Goal: Task Accomplishment & Management: Use online tool/utility

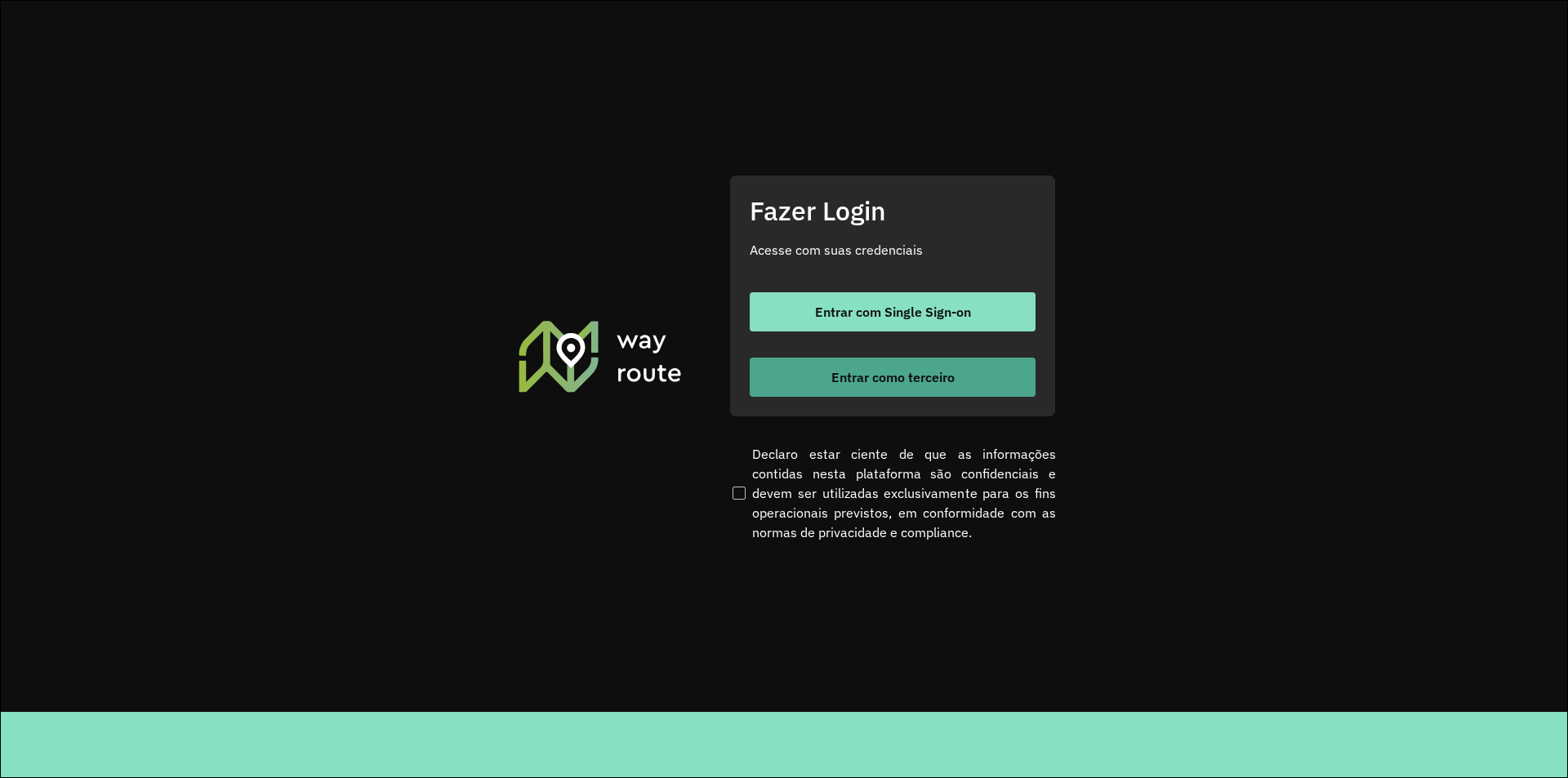
click at [904, 382] on span "Entrar como terceiro" at bounding box center [893, 377] width 123 height 13
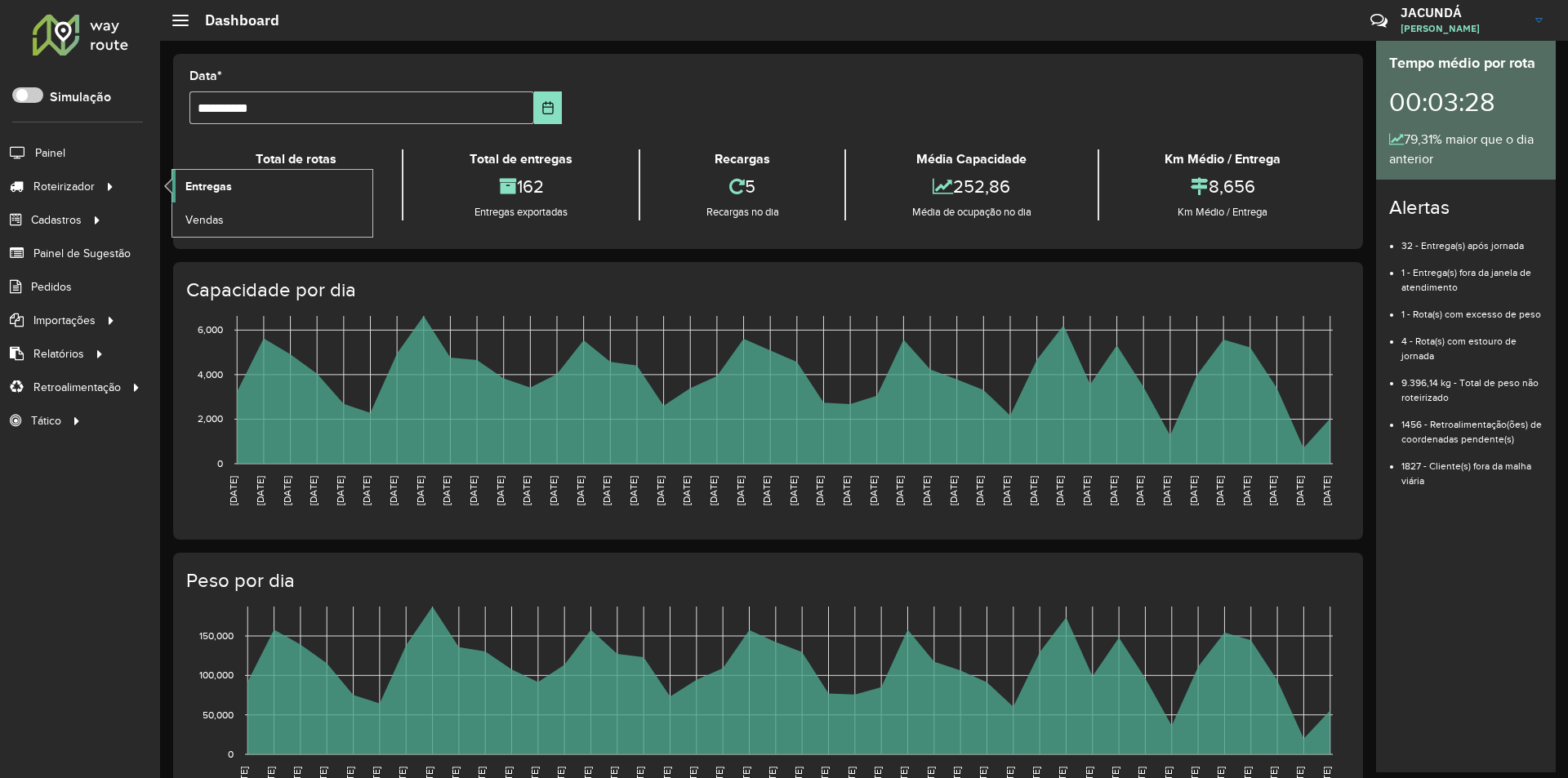
click at [202, 190] on span "Entregas" at bounding box center [209, 187] width 47 height 17
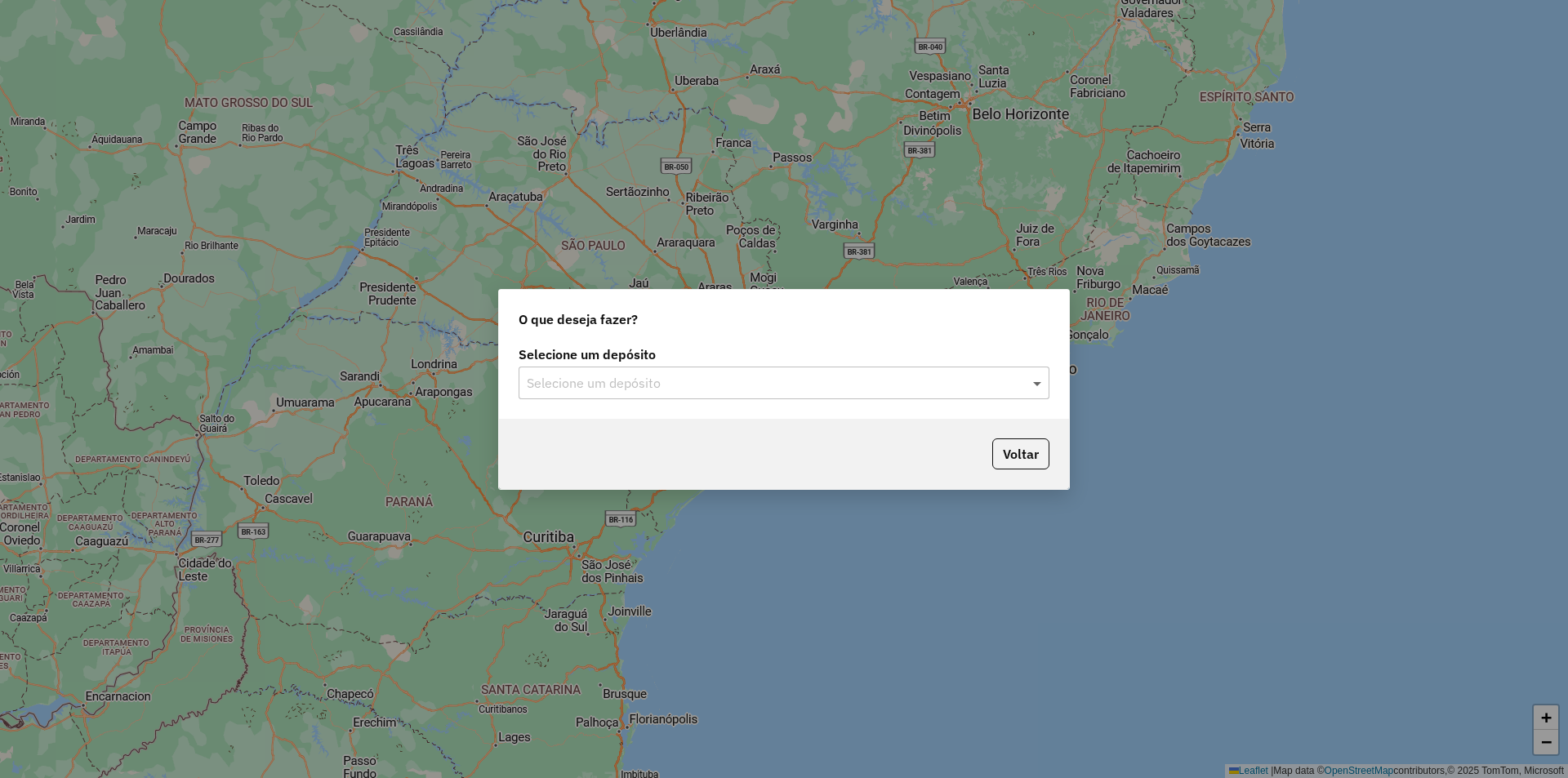
click at [1038, 386] on span at bounding box center [1038, 383] width 20 height 20
click at [612, 431] on span "OLIVEIRA ABAETETUBA" at bounding box center [596, 429] width 141 height 14
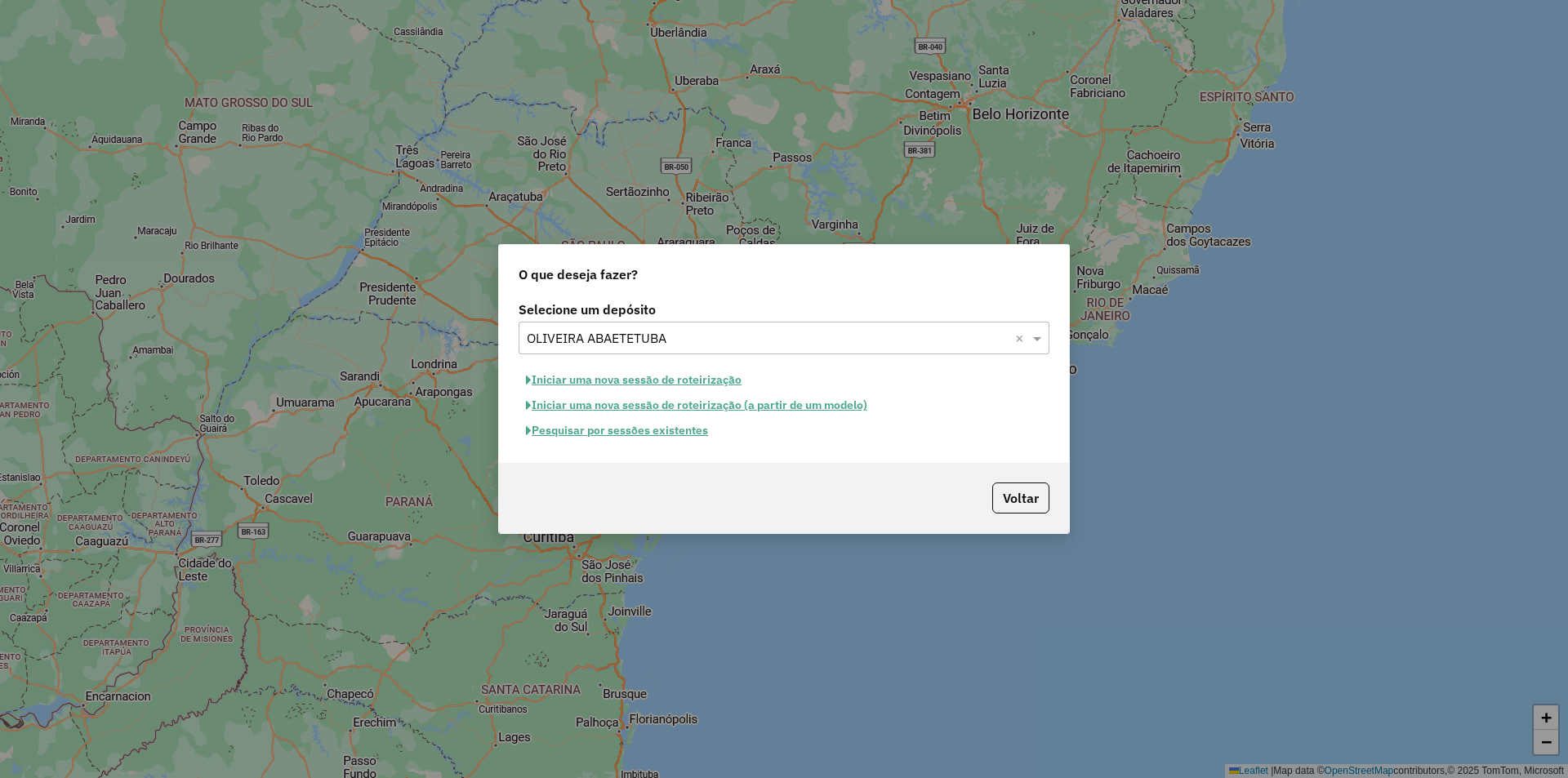
click at [607, 382] on button "Iniciar uma nova sessão de roteirização" at bounding box center [634, 380] width 231 height 26
select select "*"
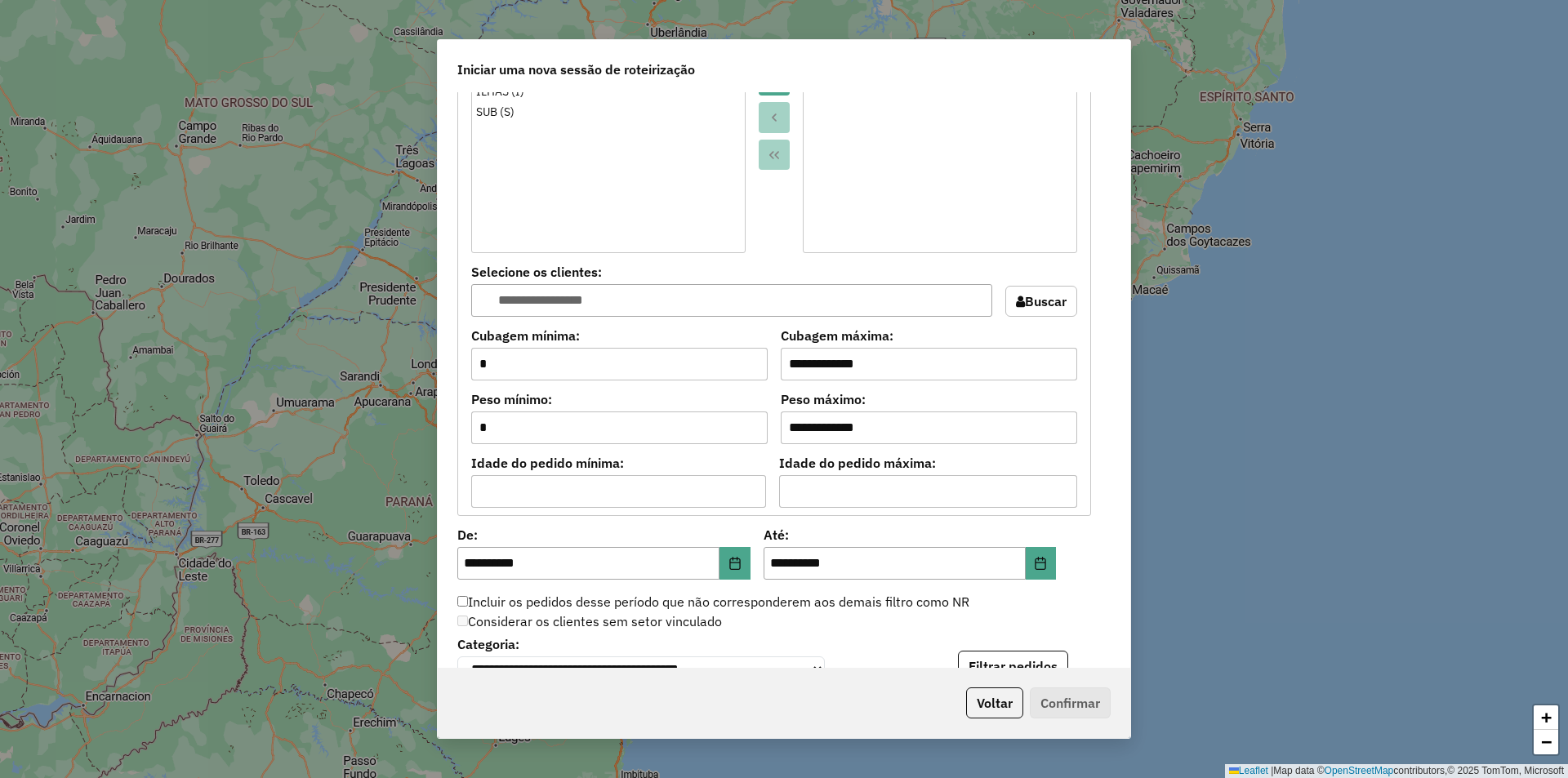
scroll to position [1225, 0]
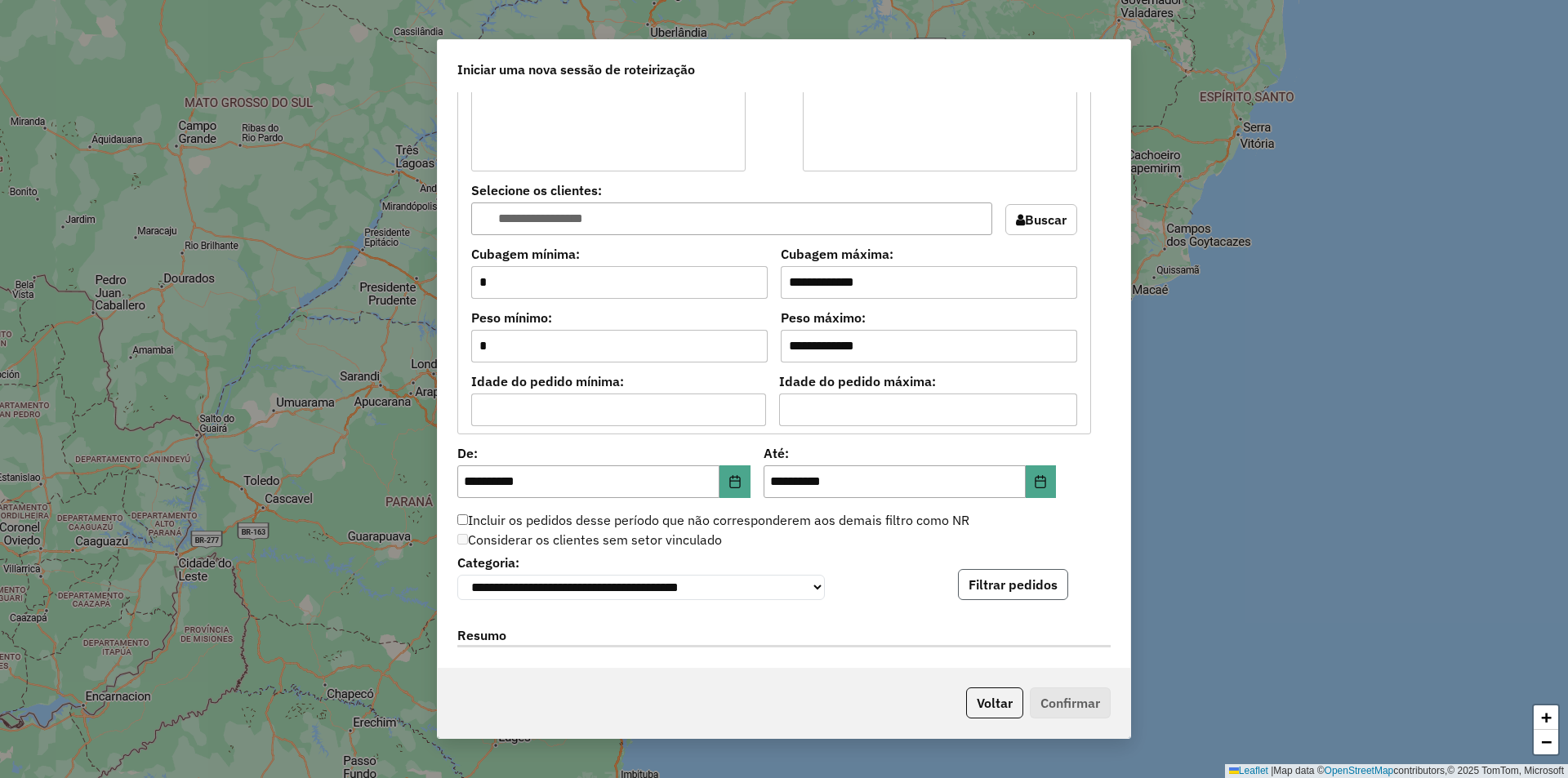
click at [983, 593] on button "Filtrar pedidos" at bounding box center [1014, 585] width 111 height 31
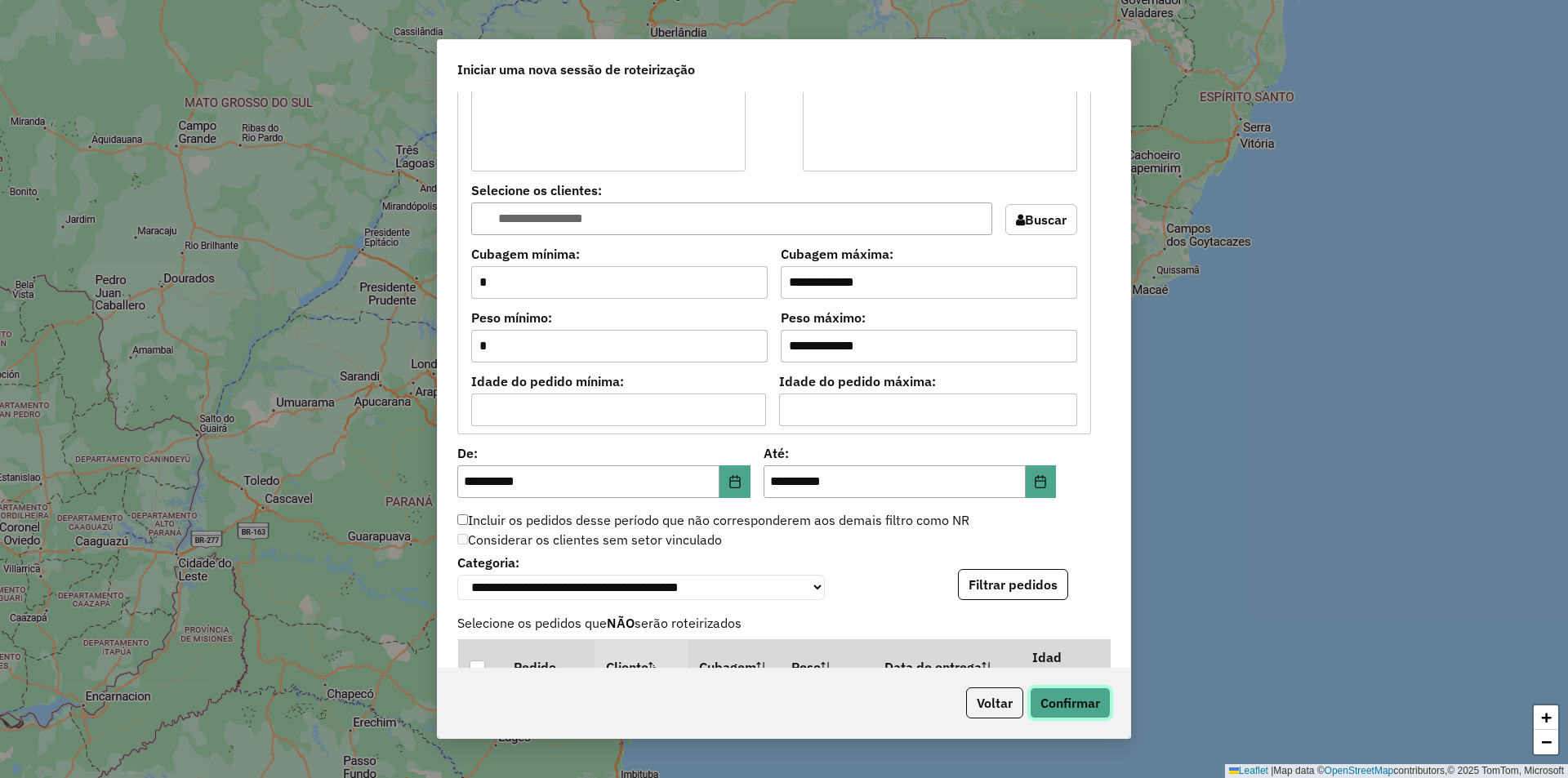
click at [1075, 706] on button "Confirmar" at bounding box center [1070, 703] width 81 height 31
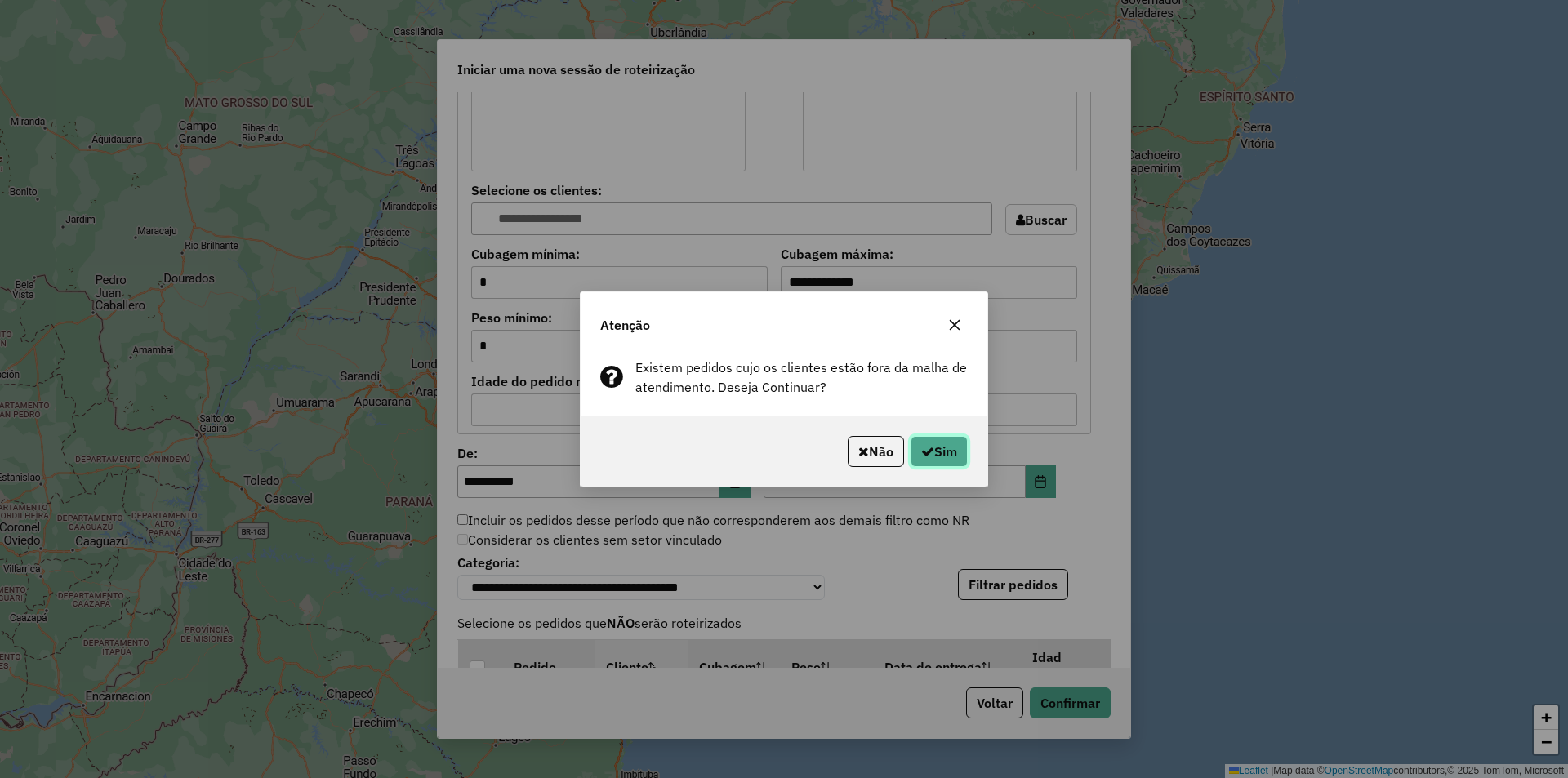
click at [926, 445] on icon "button" at bounding box center [928, 451] width 13 height 13
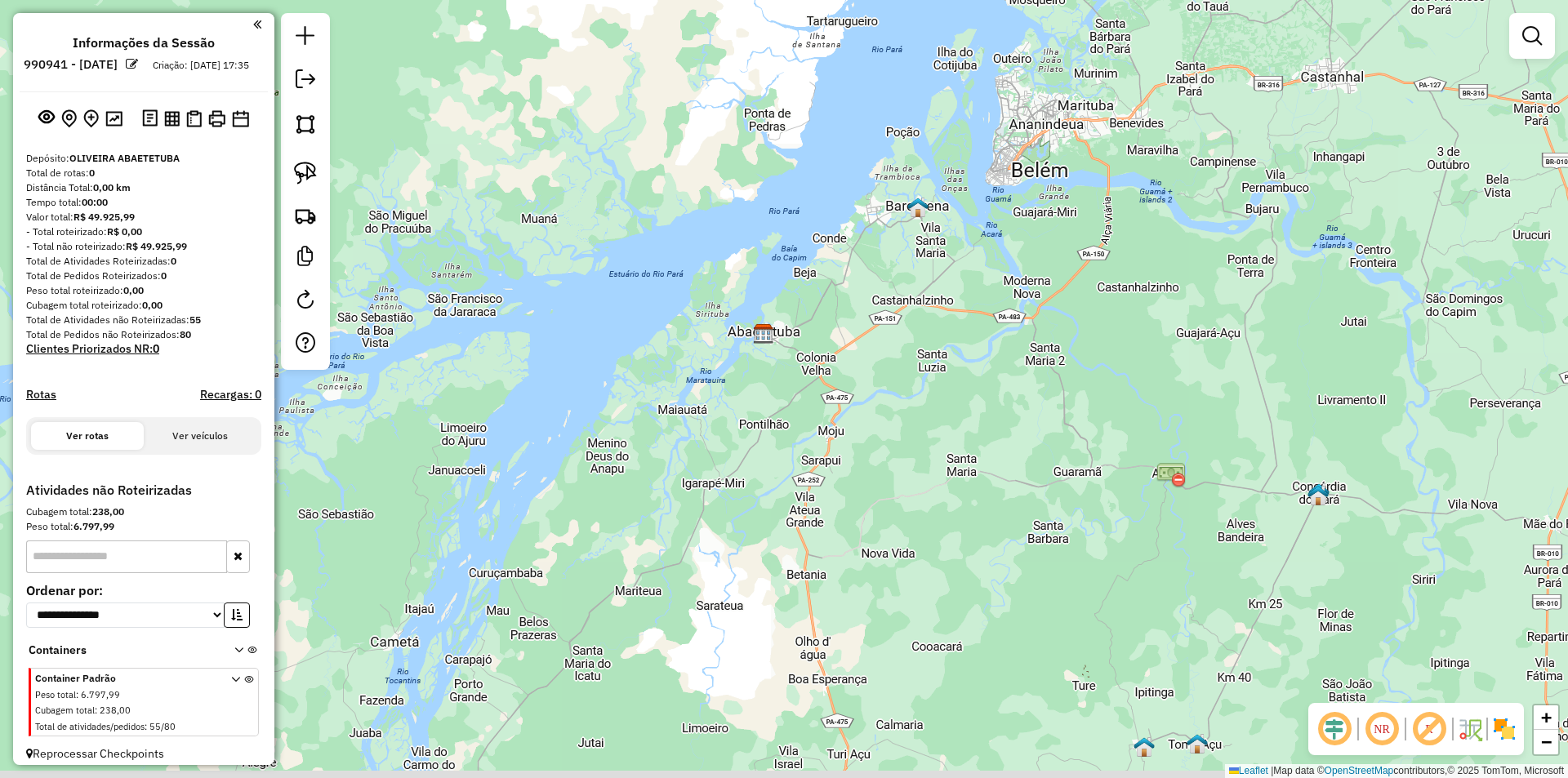
drag, startPoint x: 955, startPoint y: 615, endPoint x: 920, endPoint y: 429, distance: 189.3
click at [920, 435] on div "Janela de atendimento Grade de atendimento Capacidade Transportadoras Veículos …" at bounding box center [784, 389] width 1568 height 778
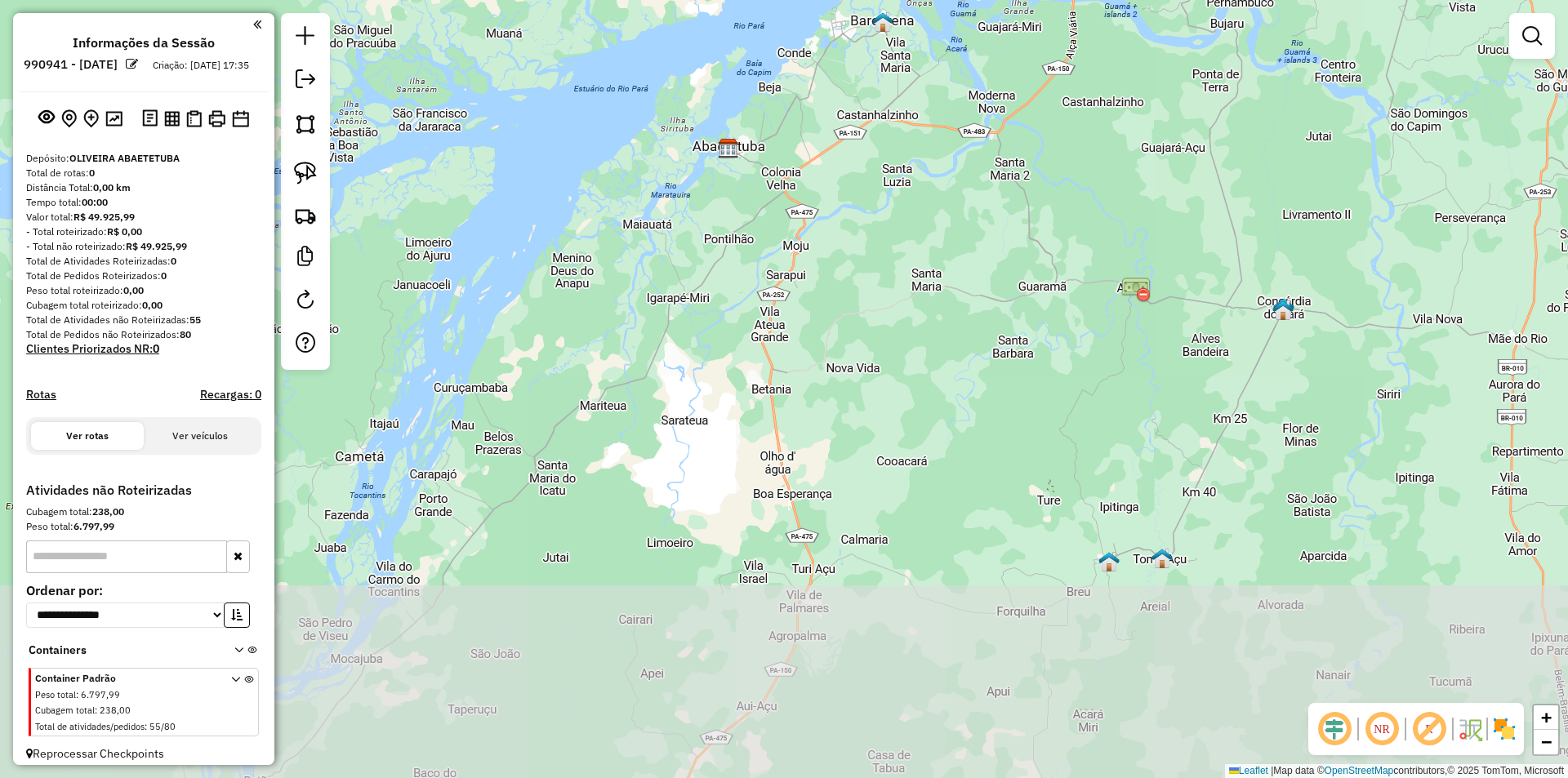
drag, startPoint x: 895, startPoint y: 617, endPoint x: 932, endPoint y: 432, distance: 188.7
click at [924, 453] on div "Janela de atendimento Grade de atendimento Capacidade Transportadoras Veículos …" at bounding box center [784, 389] width 1568 height 778
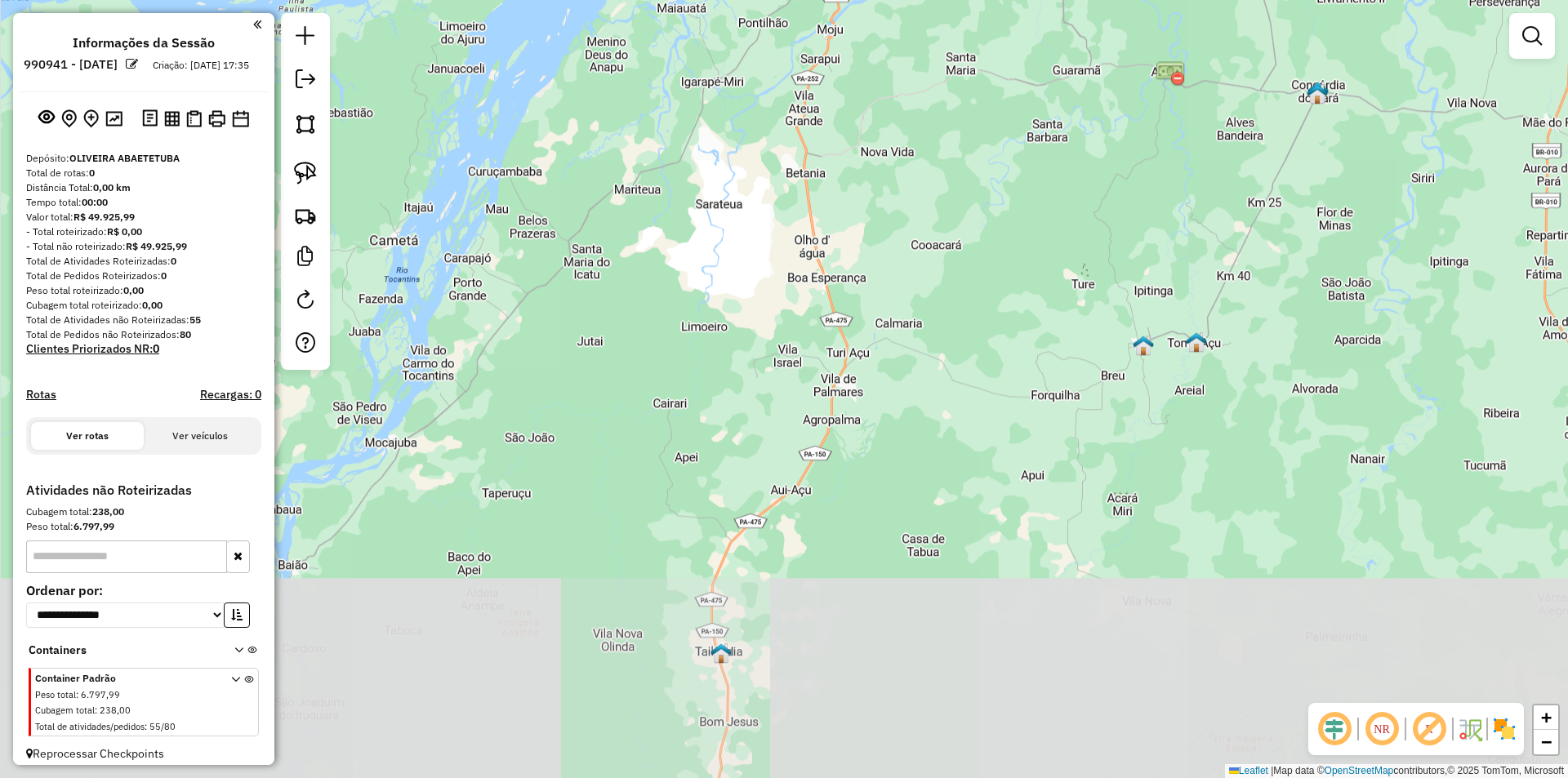
drag, startPoint x: 915, startPoint y: 529, endPoint x: 913, endPoint y: 437, distance: 92.0
click at [915, 446] on div "Janela de atendimento Grade de atendimento Capacidade Transportadoras Veículos …" at bounding box center [784, 389] width 1568 height 778
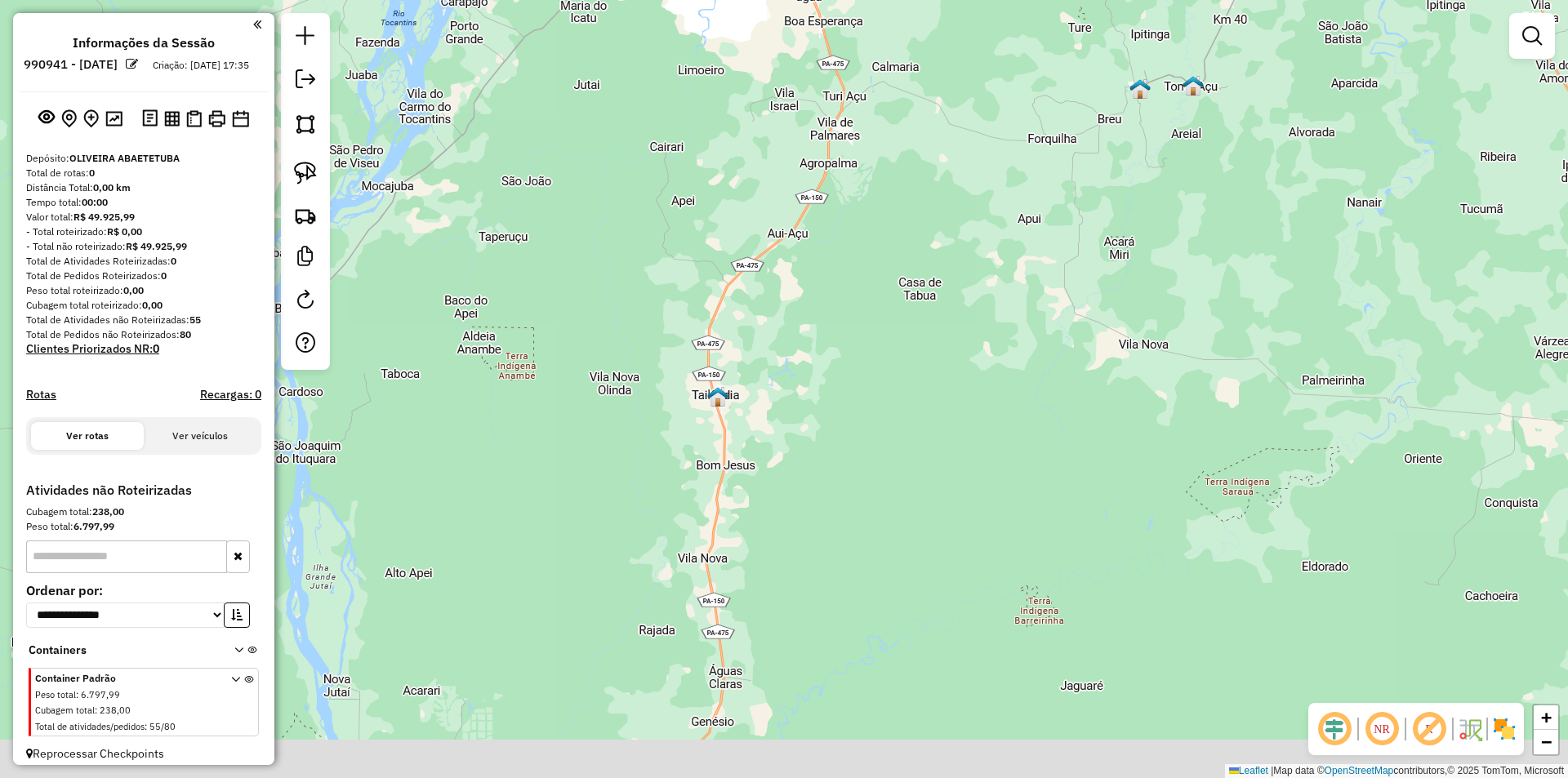
drag, startPoint x: 888, startPoint y: 597, endPoint x: 881, endPoint y: 439, distance: 158.2
click at [881, 444] on div "Janela de atendimento Grade de atendimento Capacidade Transportadoras Veículos …" at bounding box center [784, 389] width 1568 height 778
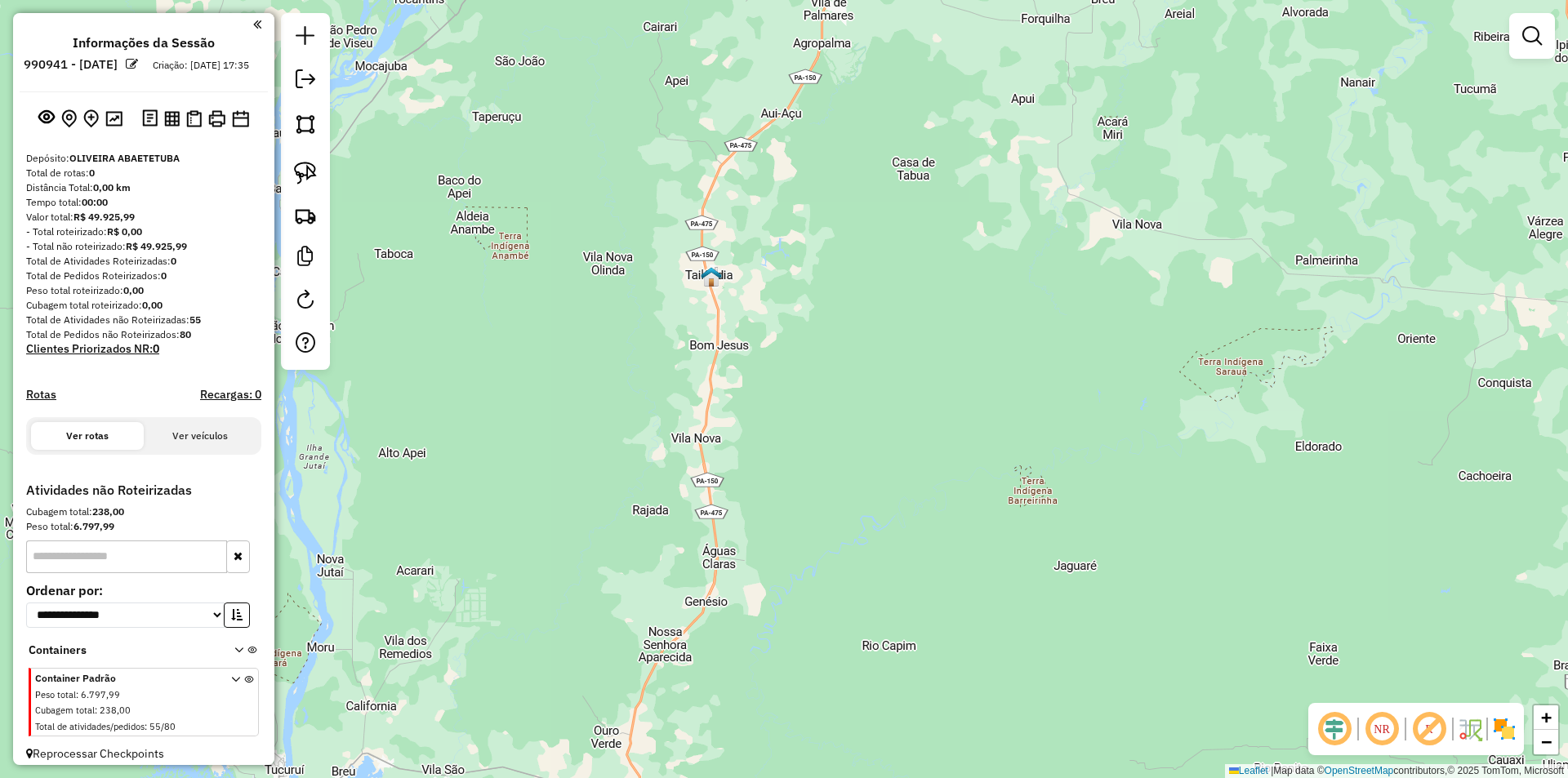
drag, startPoint x: 864, startPoint y: 544, endPoint x: 876, endPoint y: 423, distance: 121.6
click at [877, 432] on div "Janela de atendimento Grade de atendimento Capacidade Transportadoras Veículos …" at bounding box center [784, 389] width 1568 height 778
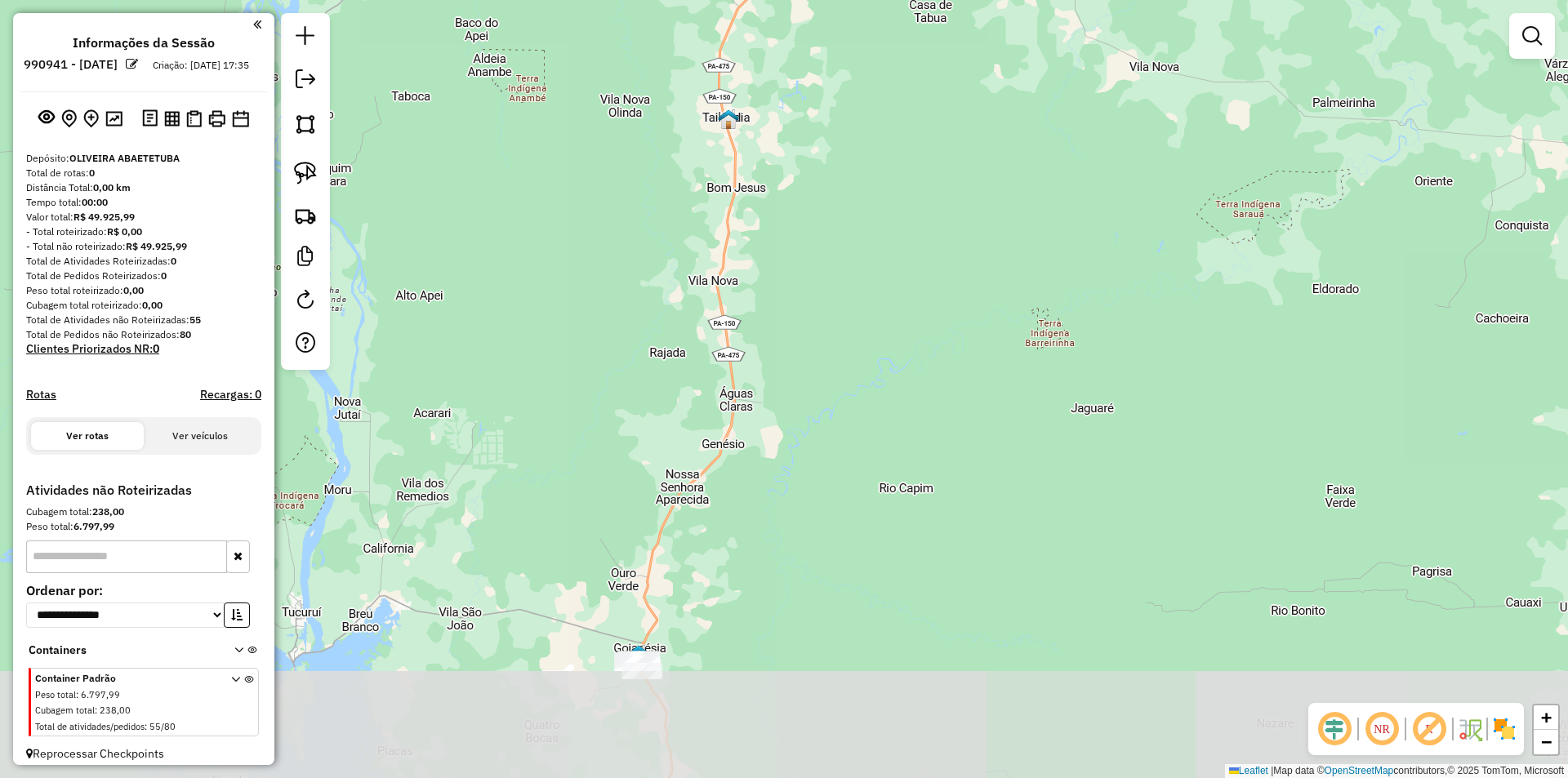
drag, startPoint x: 847, startPoint y: 462, endPoint x: 852, endPoint y: 445, distance: 17.7
click at [851, 448] on div "Janela de atendimento Grade de atendimento Capacidade Transportadoras Veículos …" at bounding box center [784, 389] width 1568 height 778
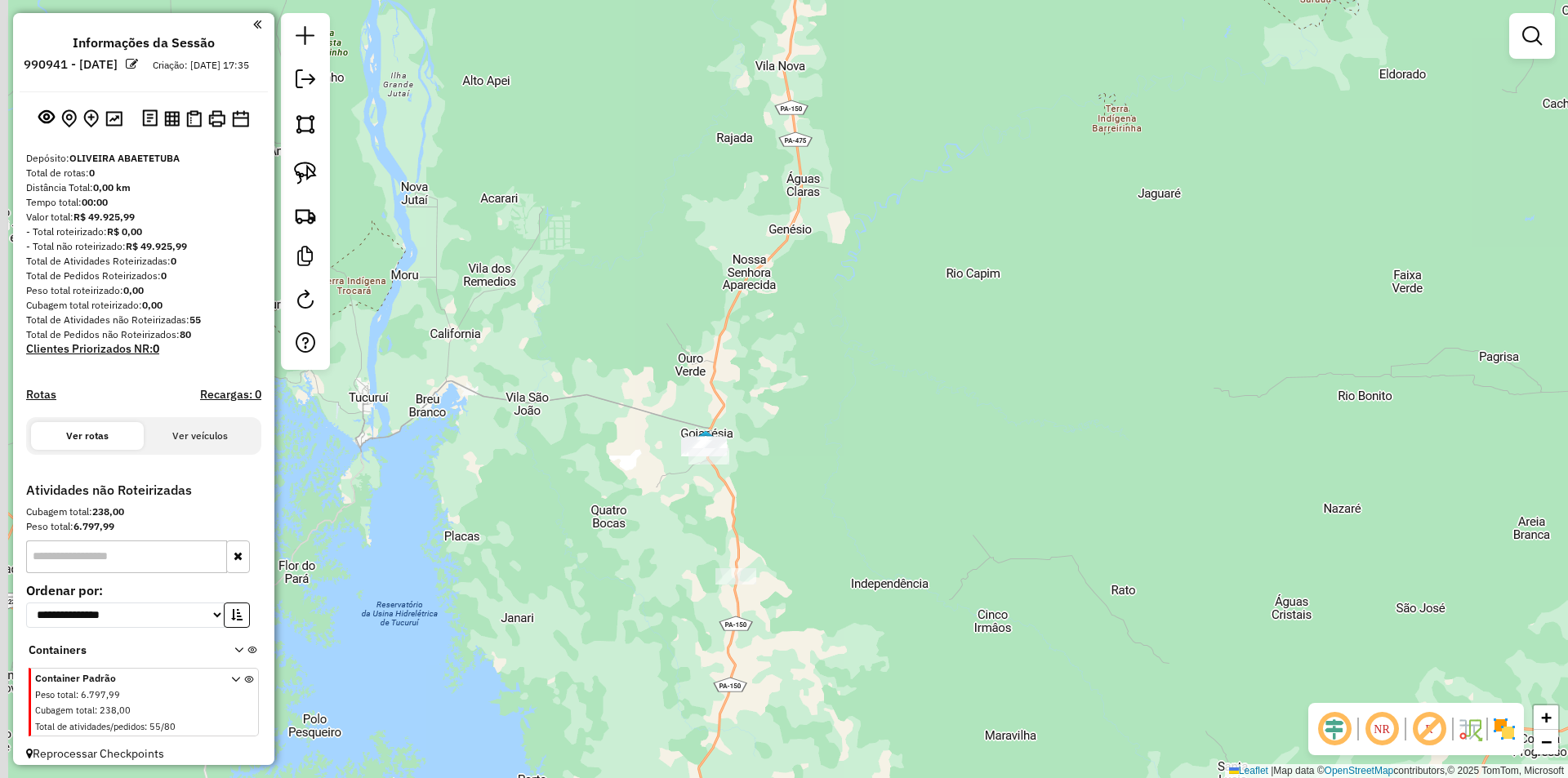
drag, startPoint x: 876, startPoint y: 500, endPoint x: 904, endPoint y: 398, distance: 105.8
click at [903, 403] on div "Janela de atendimento Grade de atendimento Capacidade Transportadoras Veículos …" at bounding box center [784, 389] width 1568 height 778
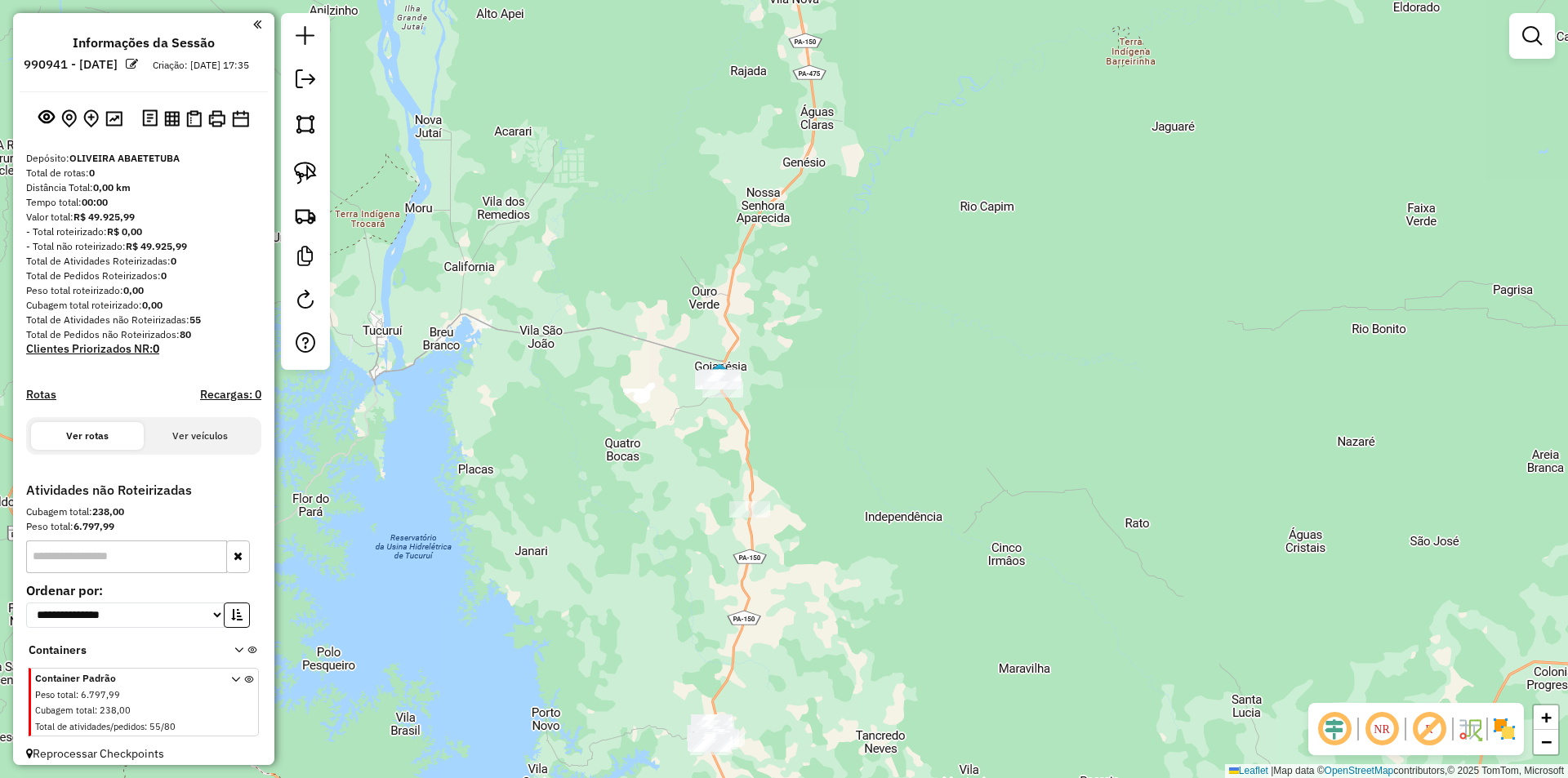
drag, startPoint x: 913, startPoint y: 456, endPoint x: 925, endPoint y: 388, distance: 69.1
click at [925, 400] on div "Janela de atendimento Grade de atendimento Capacidade Transportadoras Veículos …" at bounding box center [784, 389] width 1568 height 778
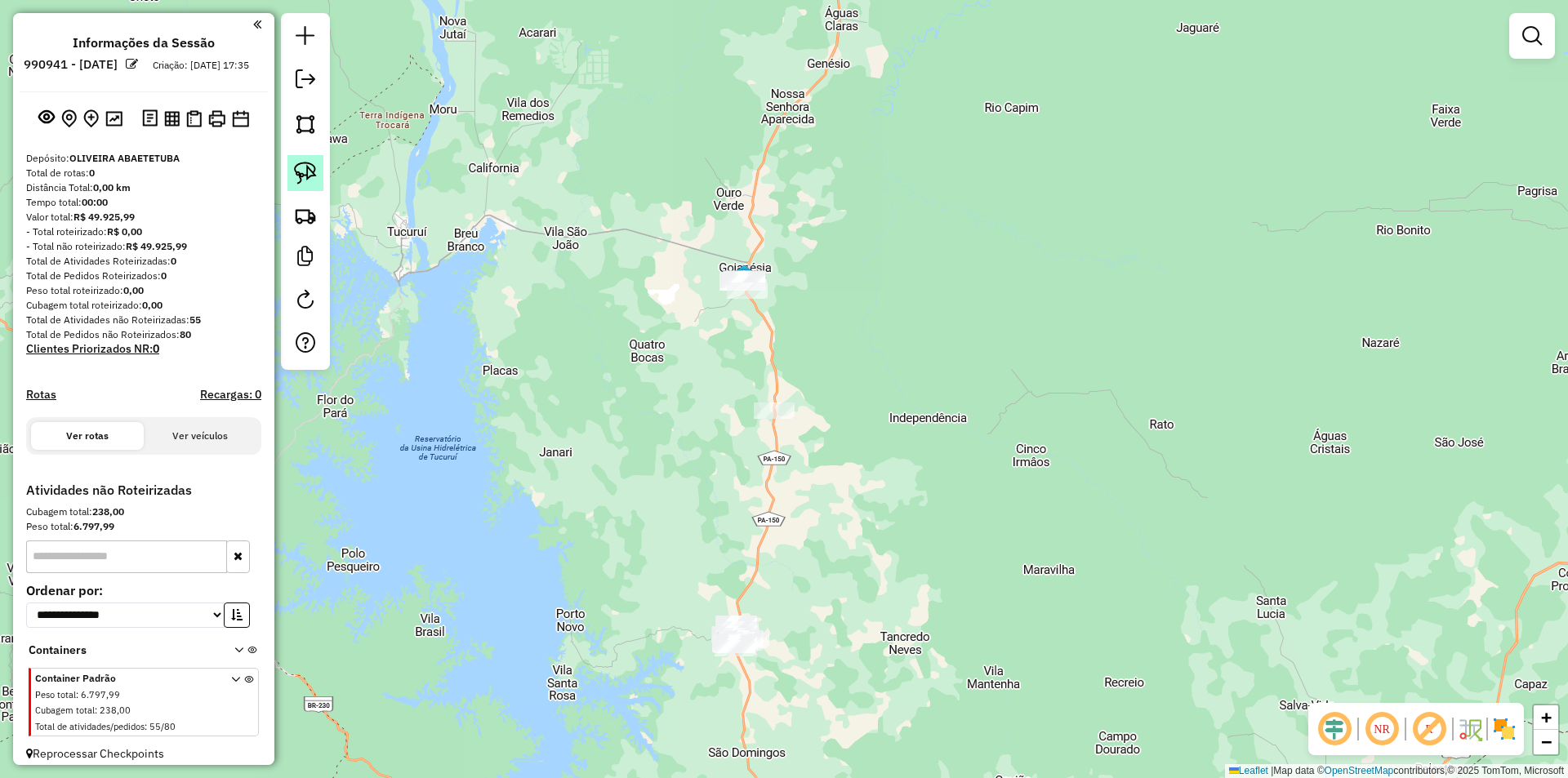
click at [309, 170] on img at bounding box center [306, 173] width 23 height 23
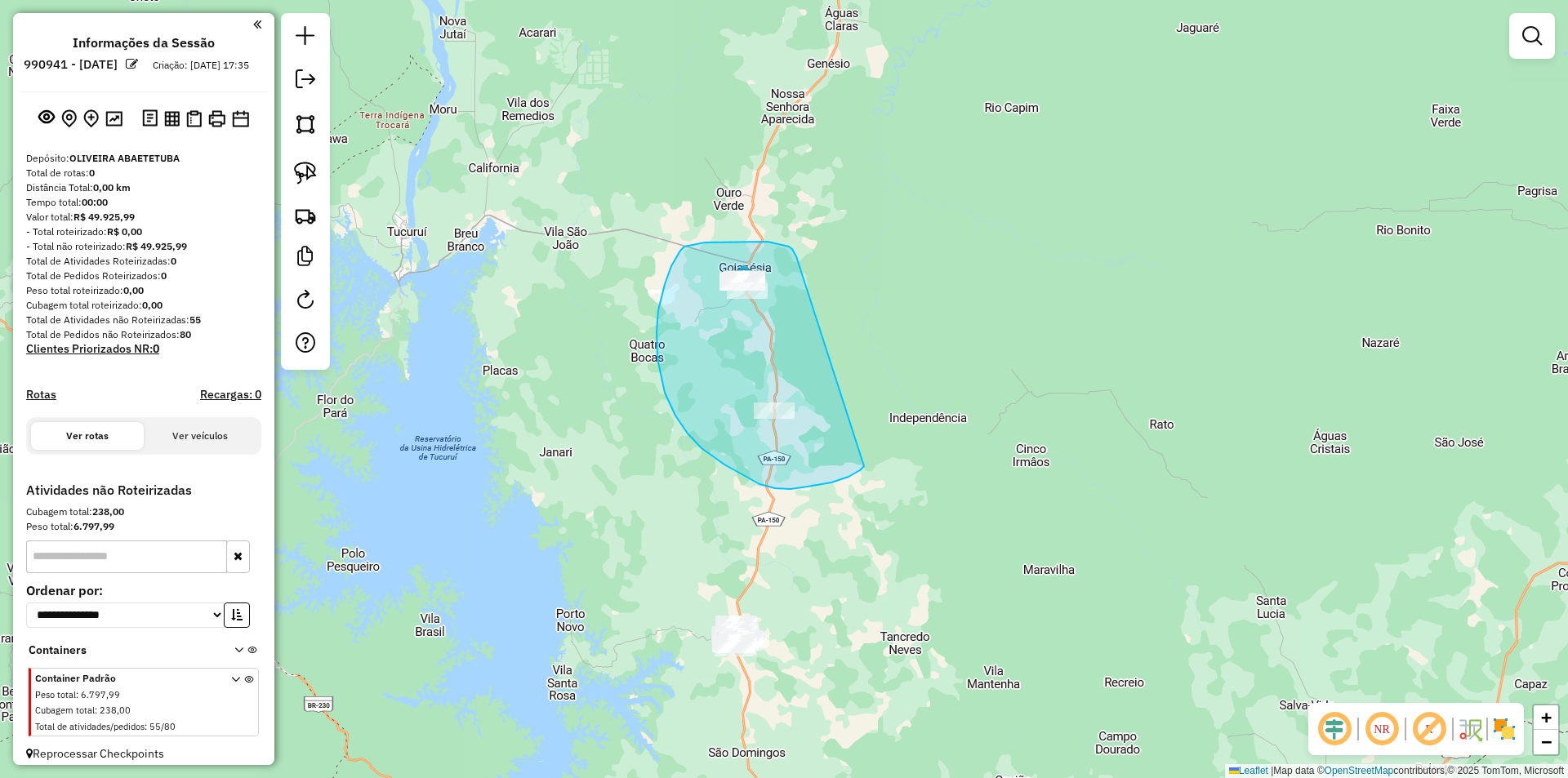
drag, startPoint x: 794, startPoint y: 250, endPoint x: 864, endPoint y: 467, distance: 228.0
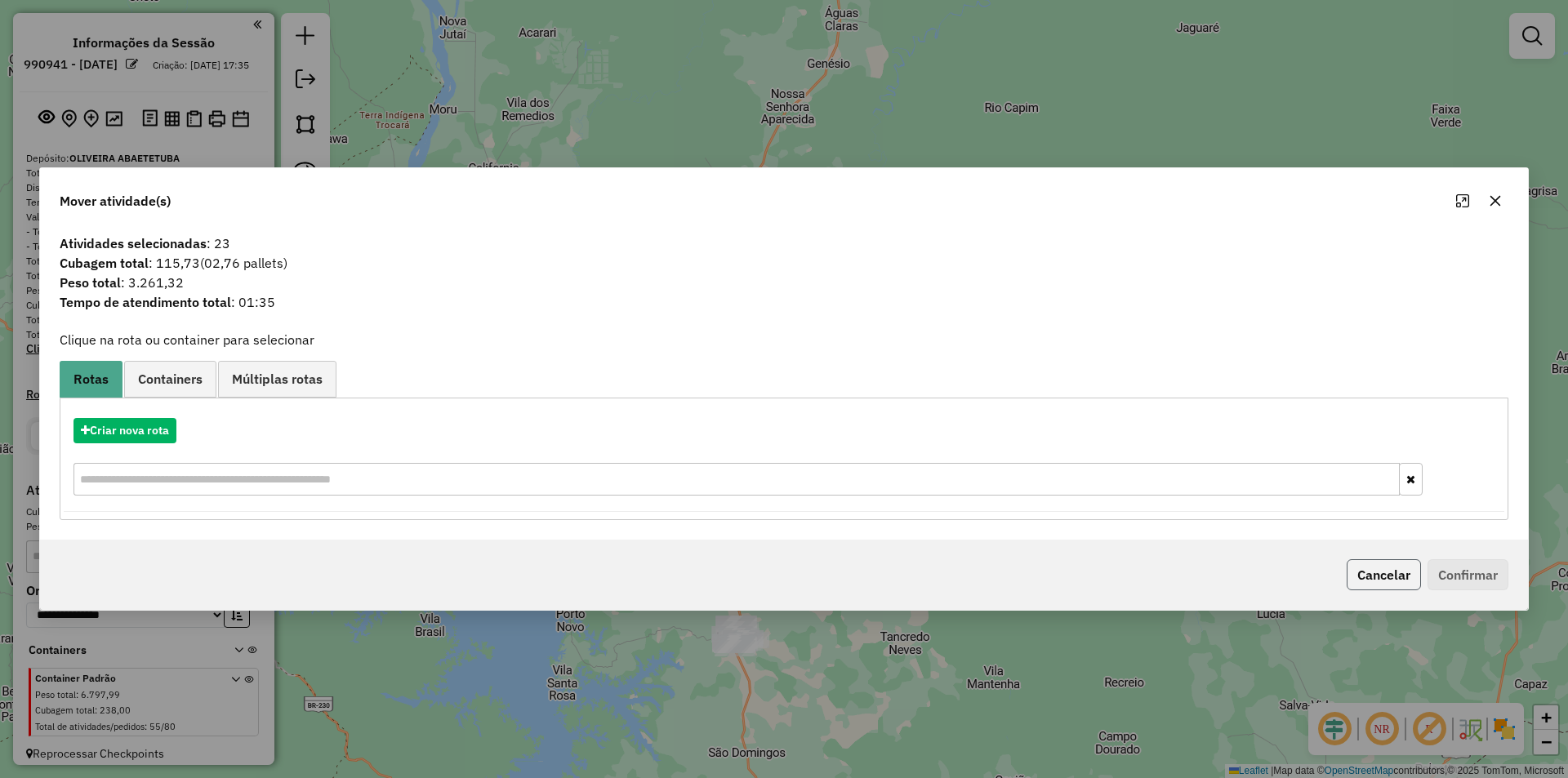
click at [1368, 572] on button "Cancelar" at bounding box center [1384, 574] width 74 height 31
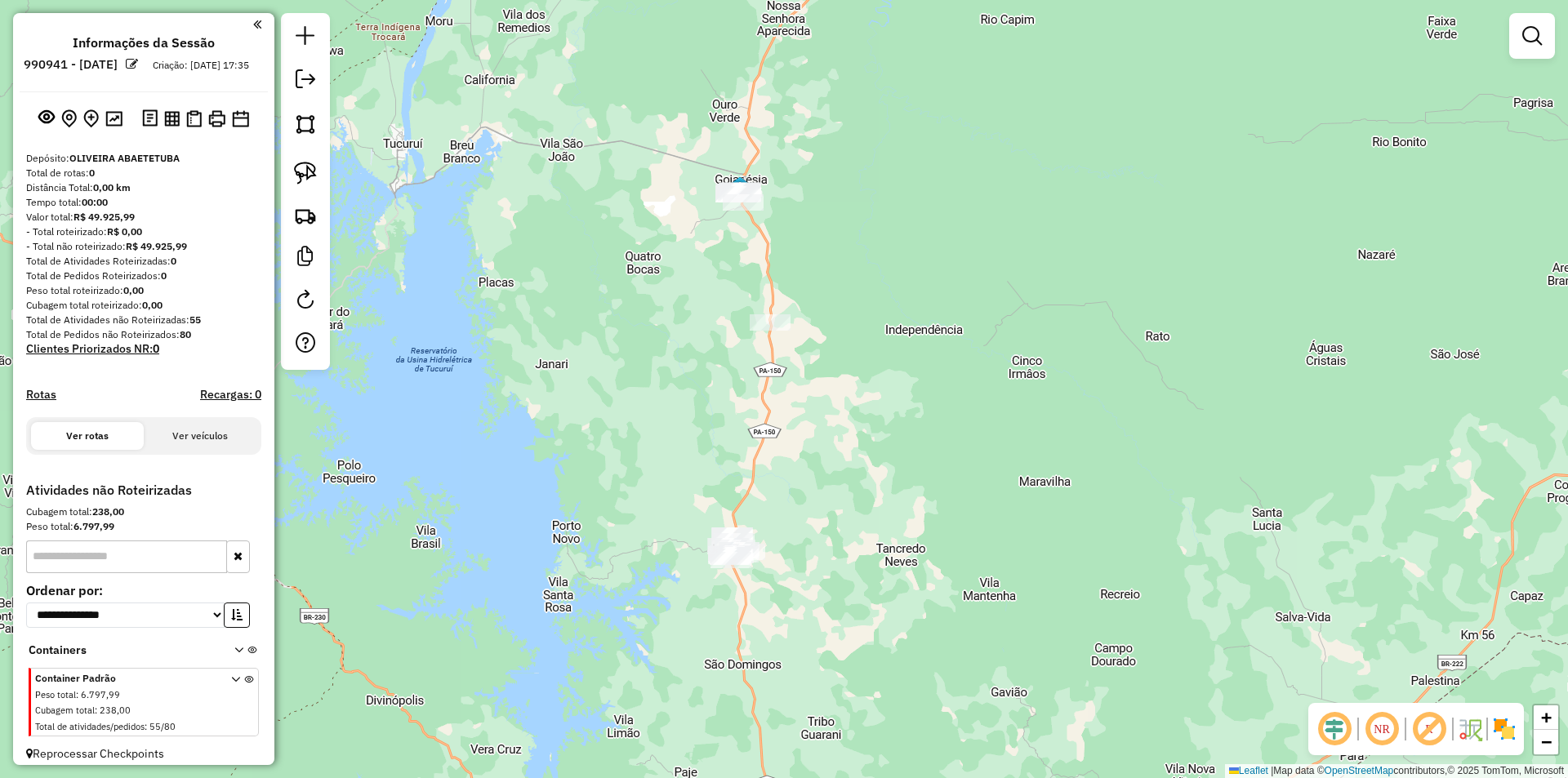
drag, startPoint x: 651, startPoint y: 580, endPoint x: 646, endPoint y: 486, distance: 94.1
click at [646, 487] on div "Janela de atendimento Grade de atendimento Capacidade Transportadoras Veículos …" at bounding box center [784, 389] width 1568 height 778
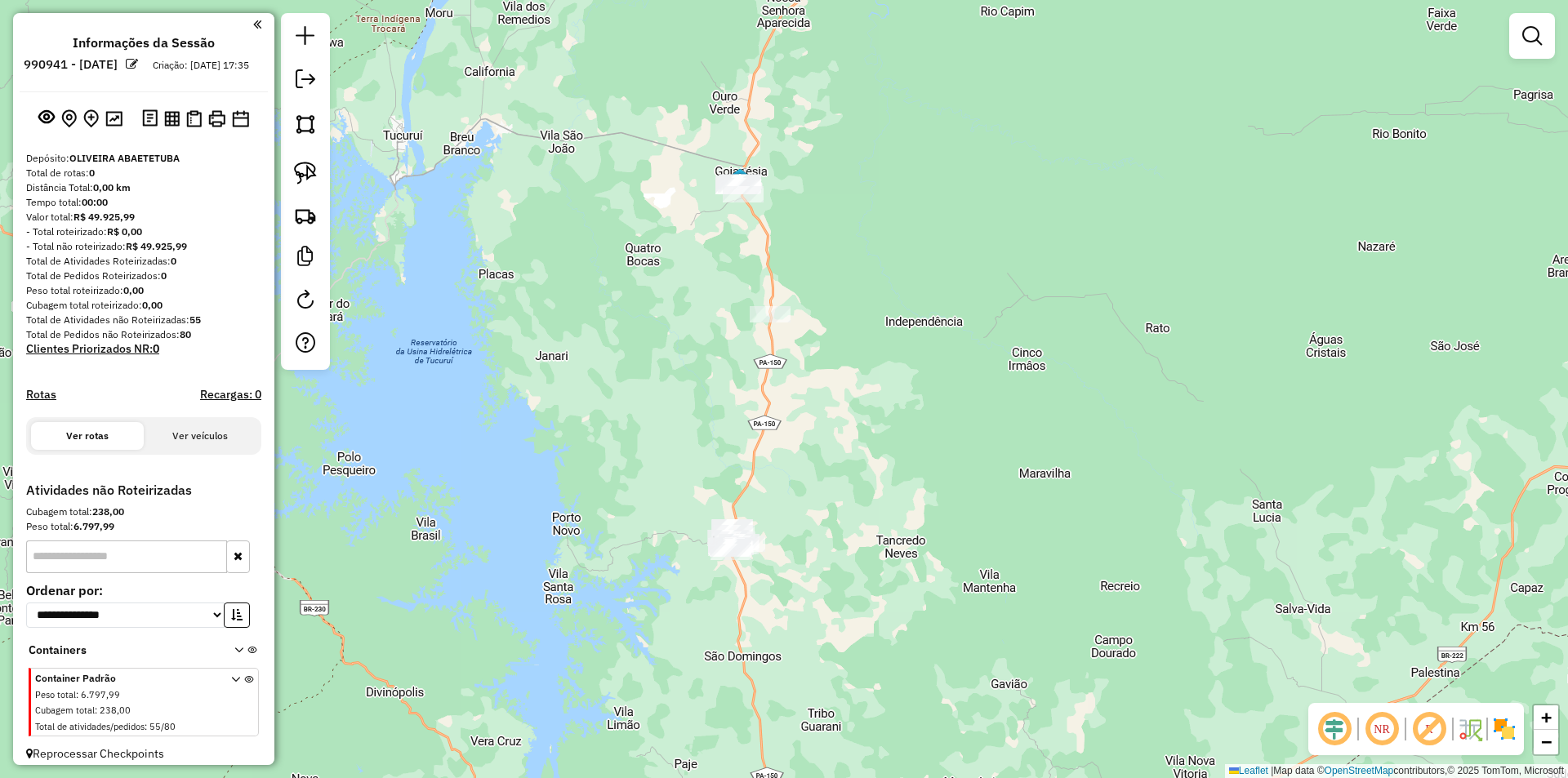
drag, startPoint x: 303, startPoint y: 170, endPoint x: 325, endPoint y: 159, distance: 24.6
click at [305, 169] on img at bounding box center [306, 173] width 23 height 23
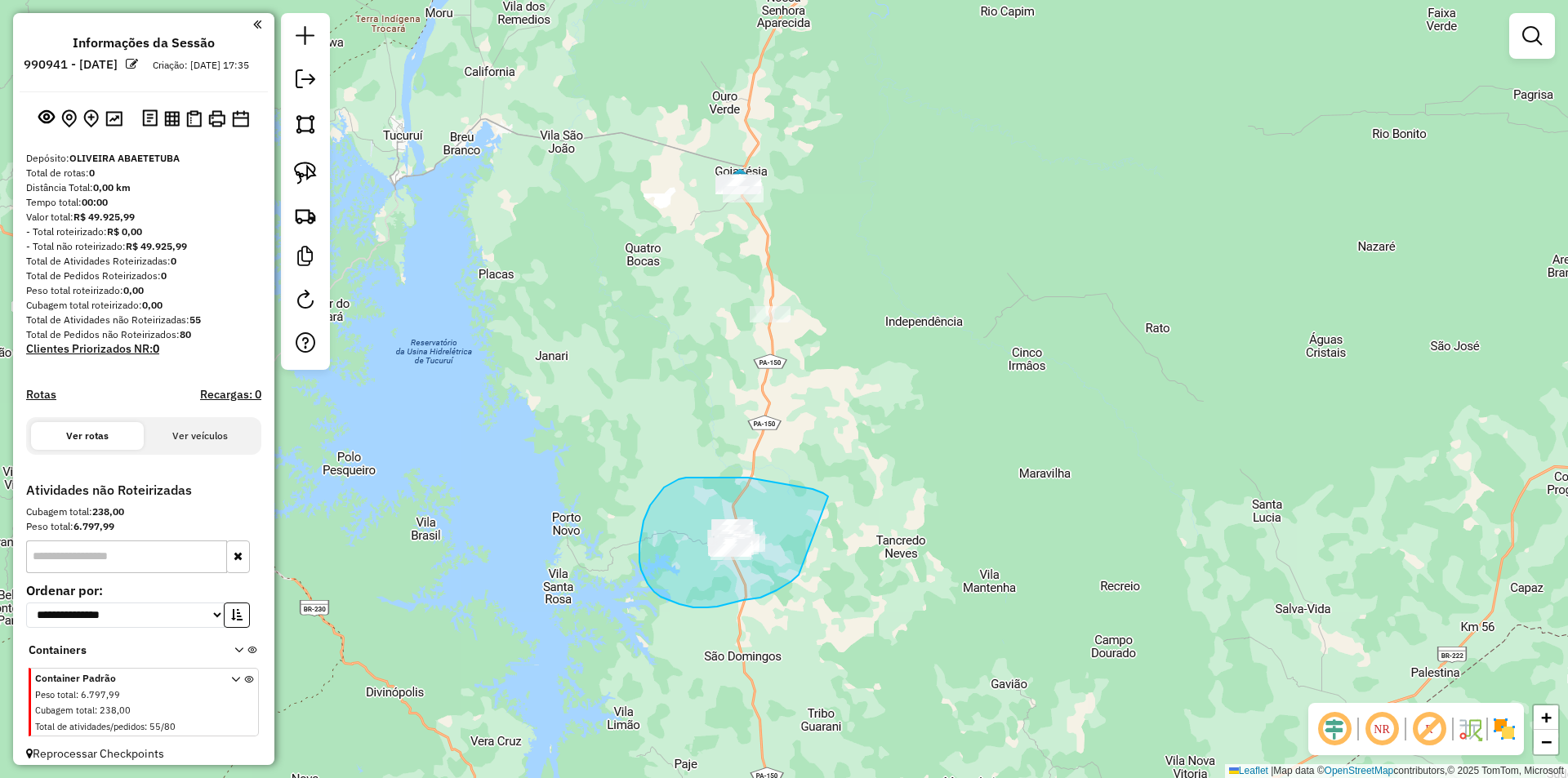
drag, startPoint x: 819, startPoint y: 491, endPoint x: 799, endPoint y: 575, distance: 86.3
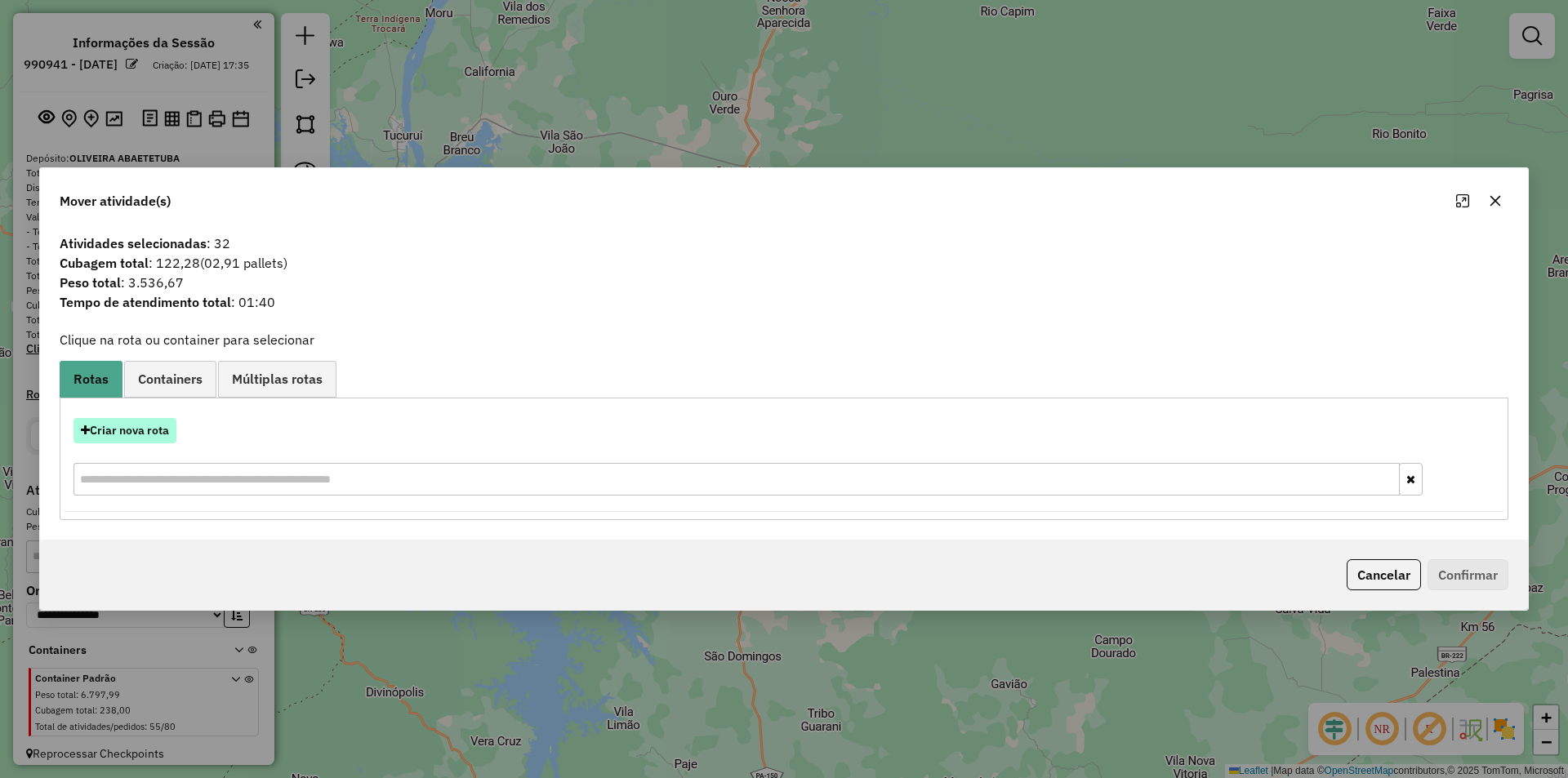
click at [129, 426] on button "Criar nova rota" at bounding box center [125, 430] width 103 height 26
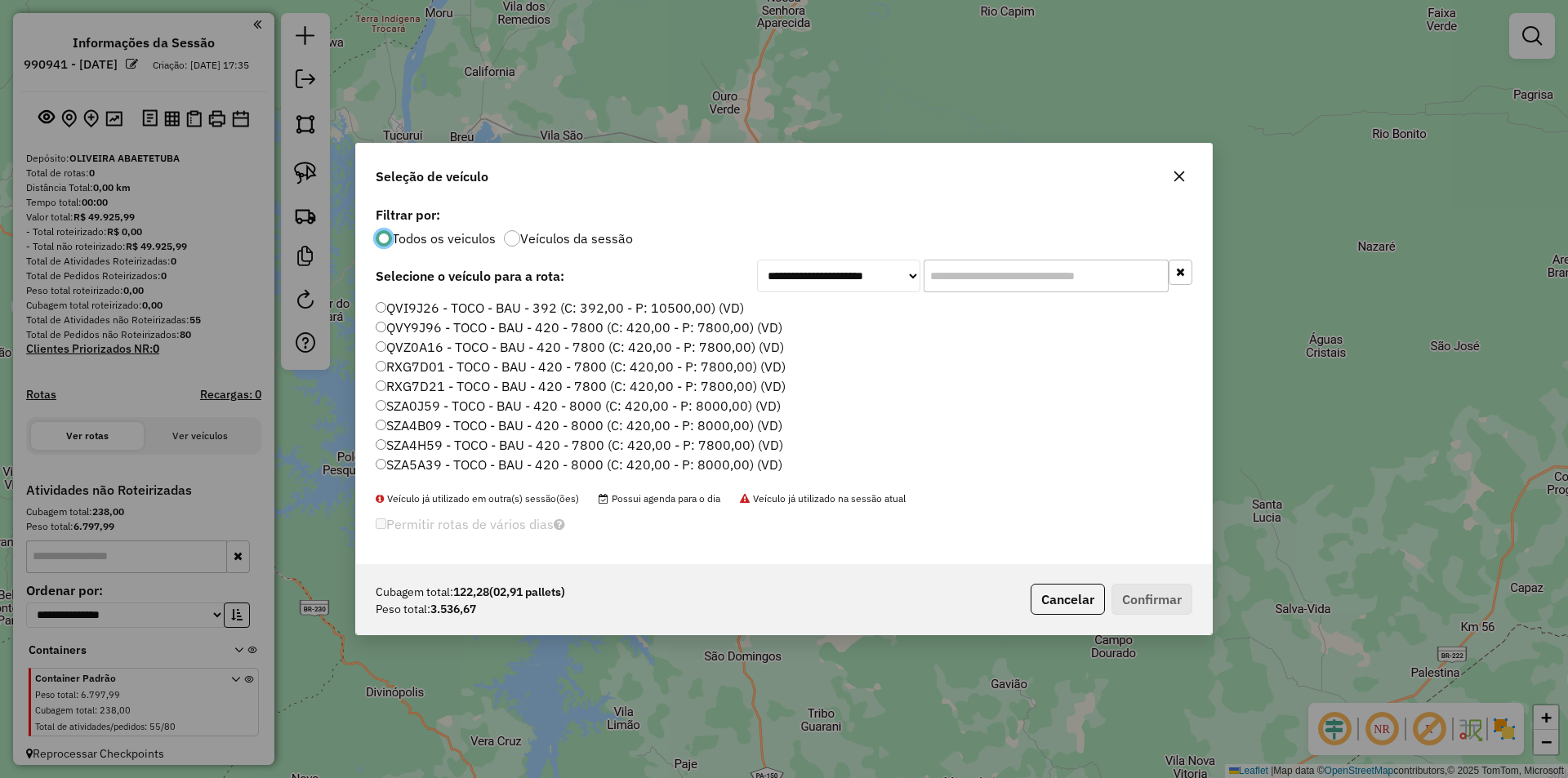
scroll to position [565, 0]
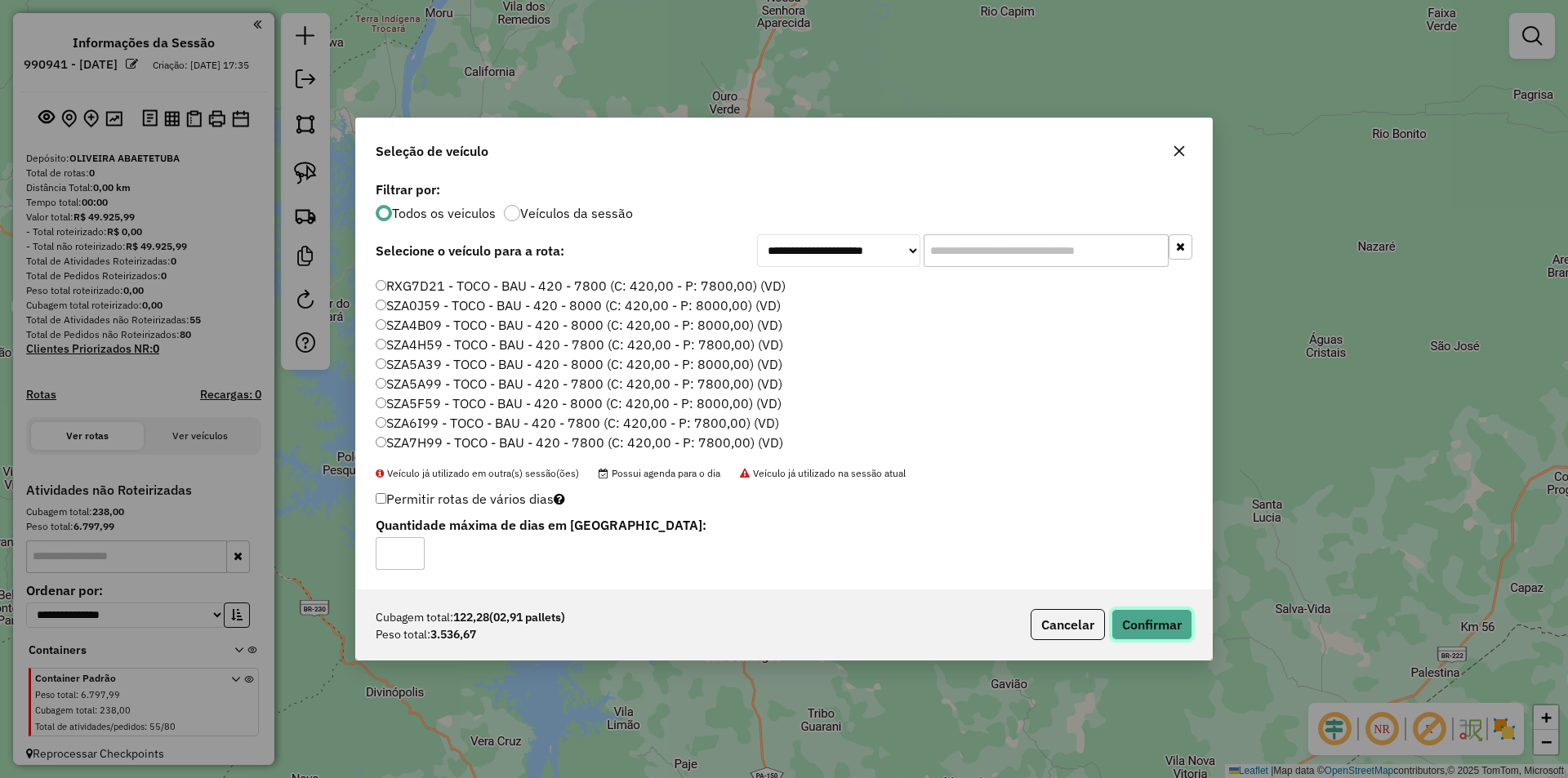
click at [1155, 628] on button "Confirmar" at bounding box center [1152, 625] width 81 height 31
click at [1147, 628] on button "Confirmar" at bounding box center [1152, 625] width 81 height 31
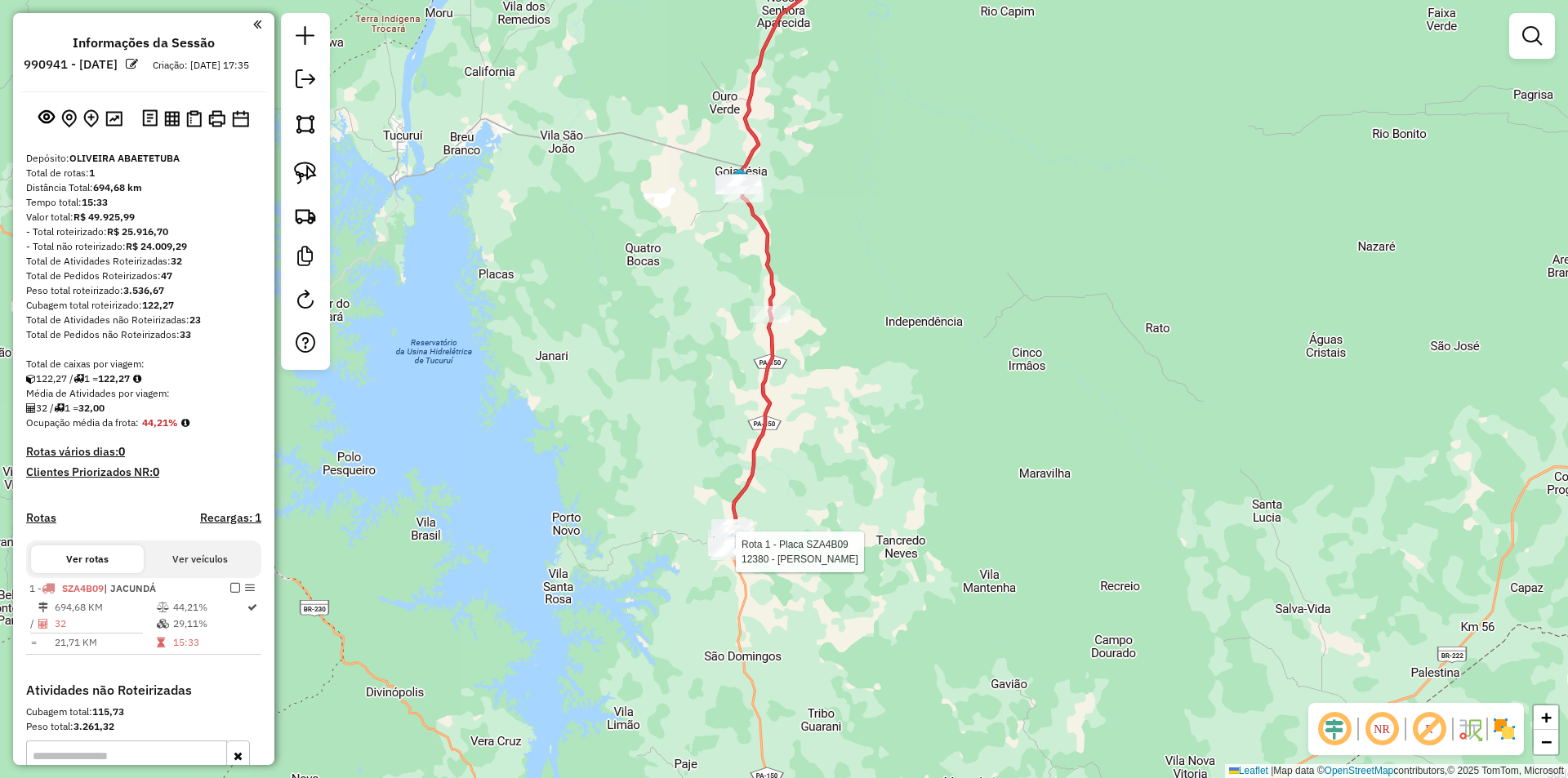
select select "**********"
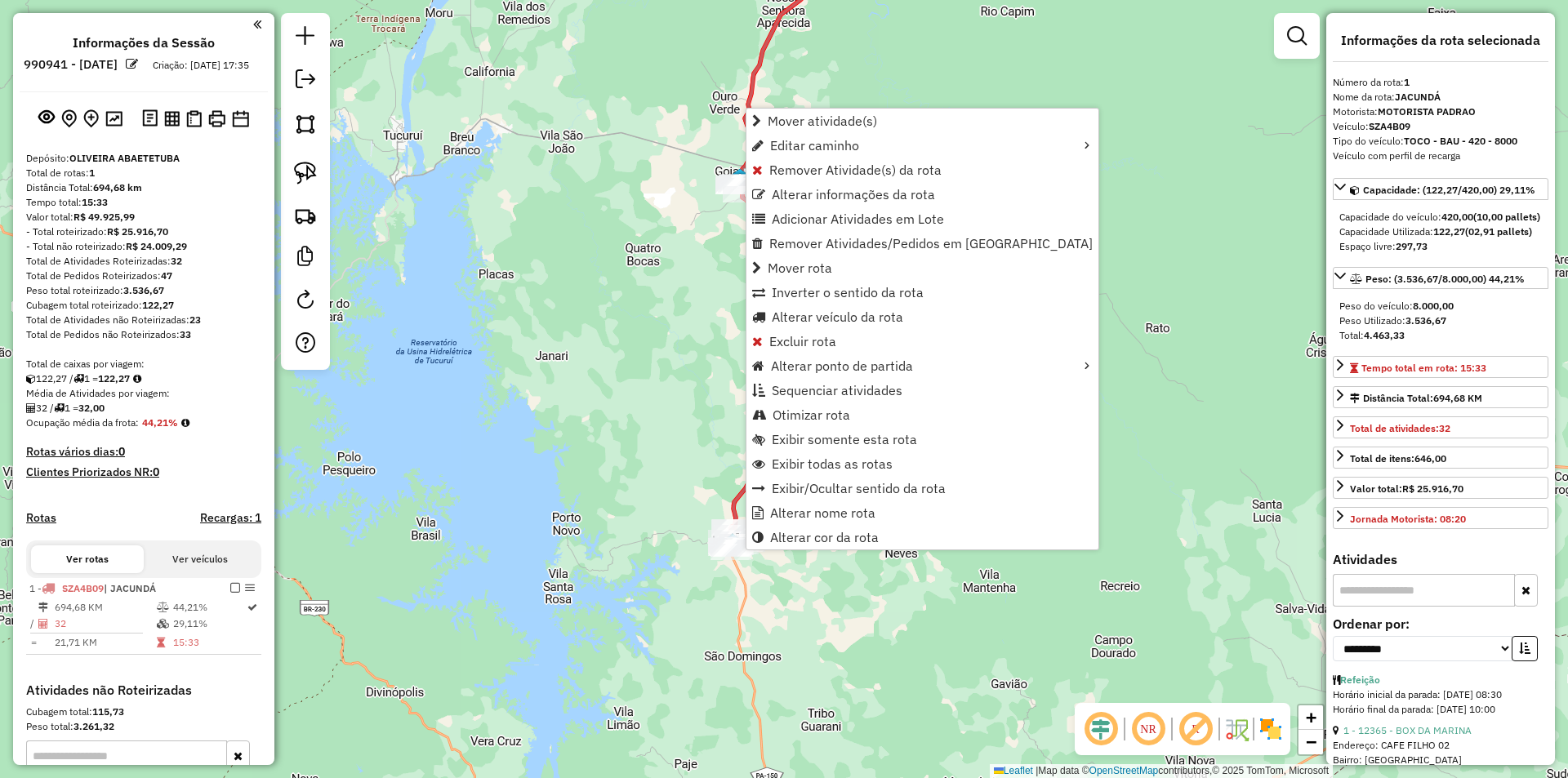
scroll to position [226, 0]
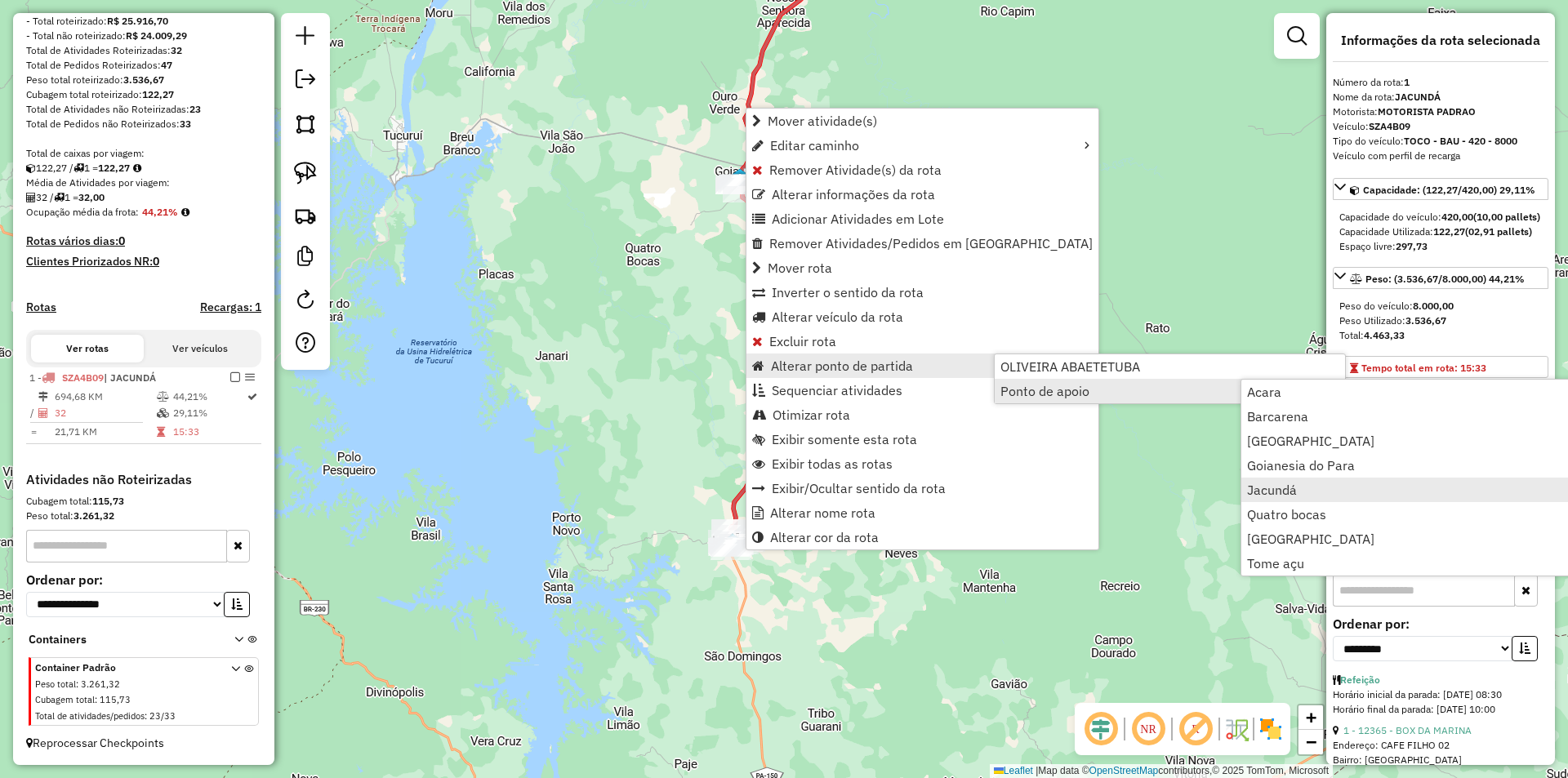
click at [1253, 489] on span "Jacundá" at bounding box center [1272, 490] width 50 height 13
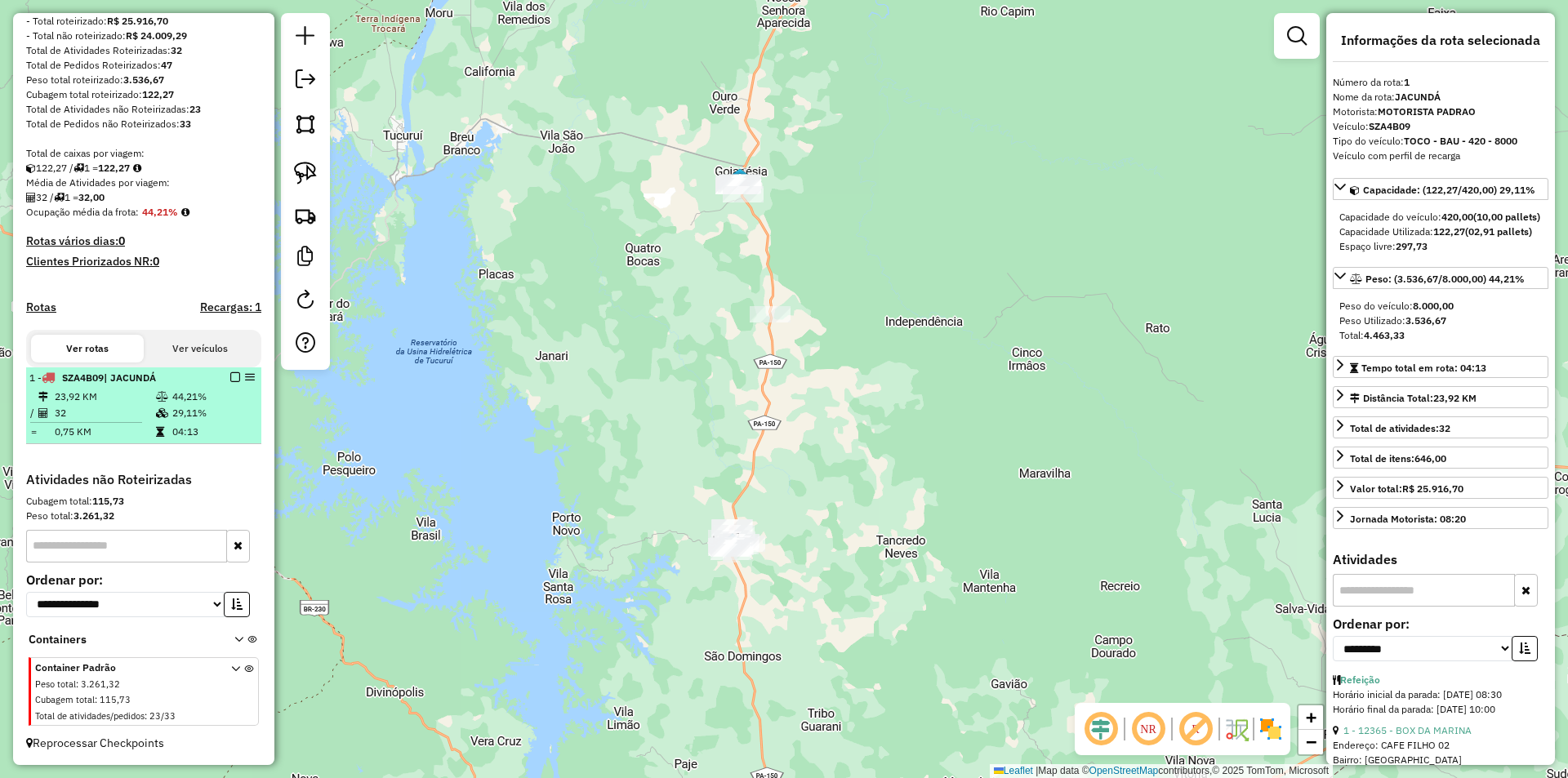
click at [231, 374] on em at bounding box center [235, 377] width 10 height 10
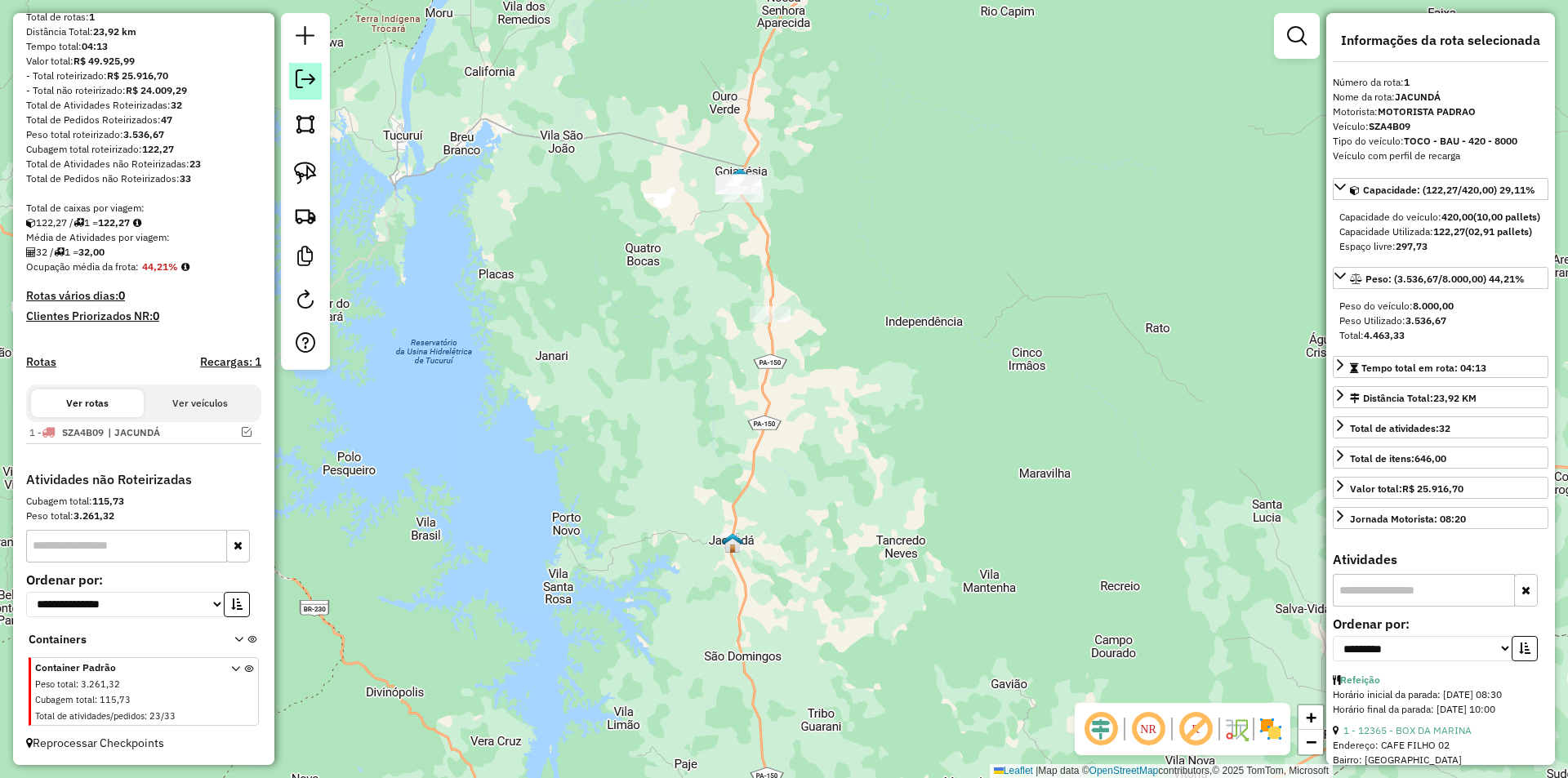
click at [307, 76] on em at bounding box center [305, 79] width 20 height 20
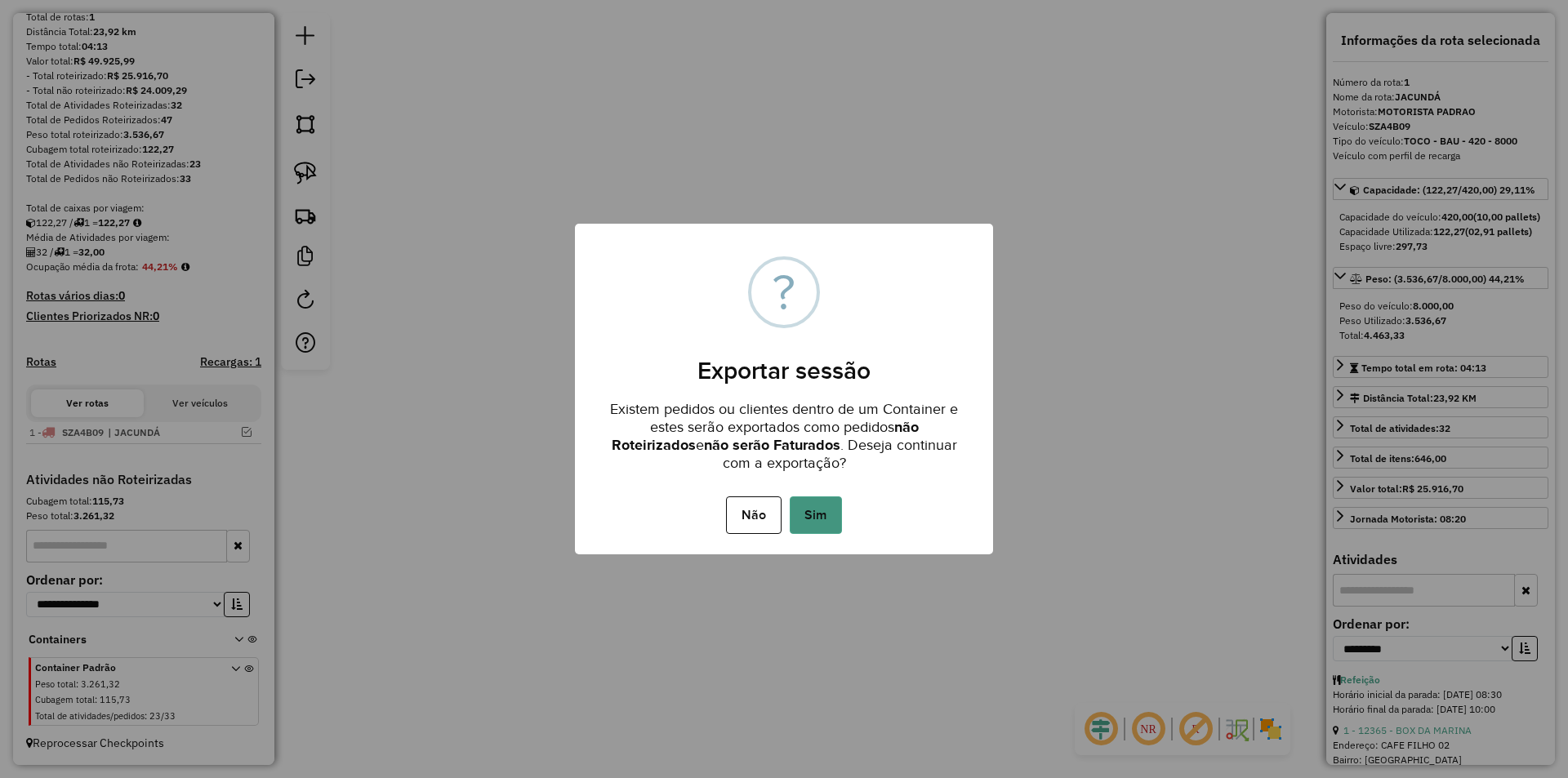
click at [814, 519] on button "Sim" at bounding box center [815, 514] width 52 height 37
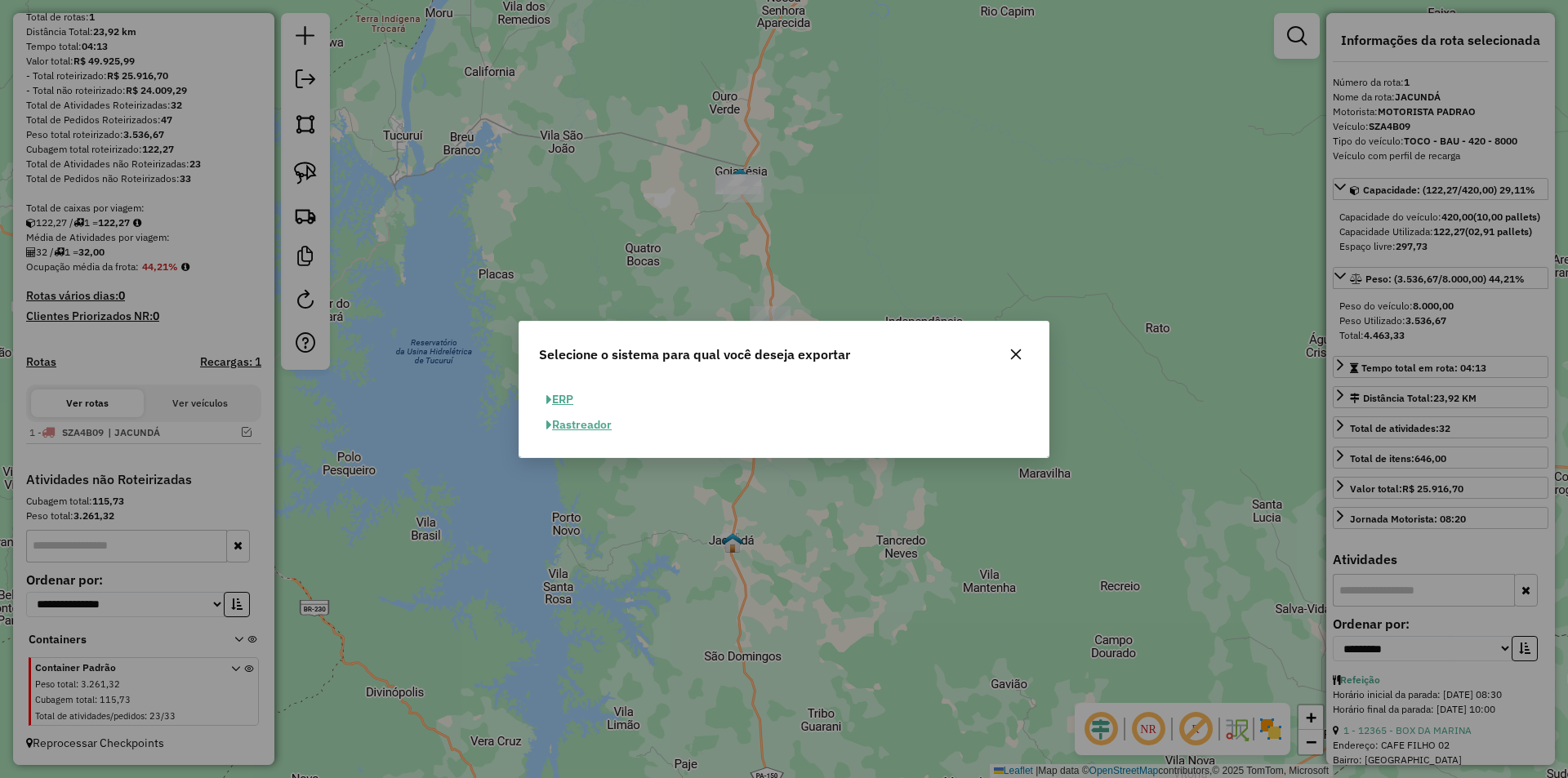
click at [561, 399] on button "ERP" at bounding box center [560, 399] width 42 height 26
select select "**"
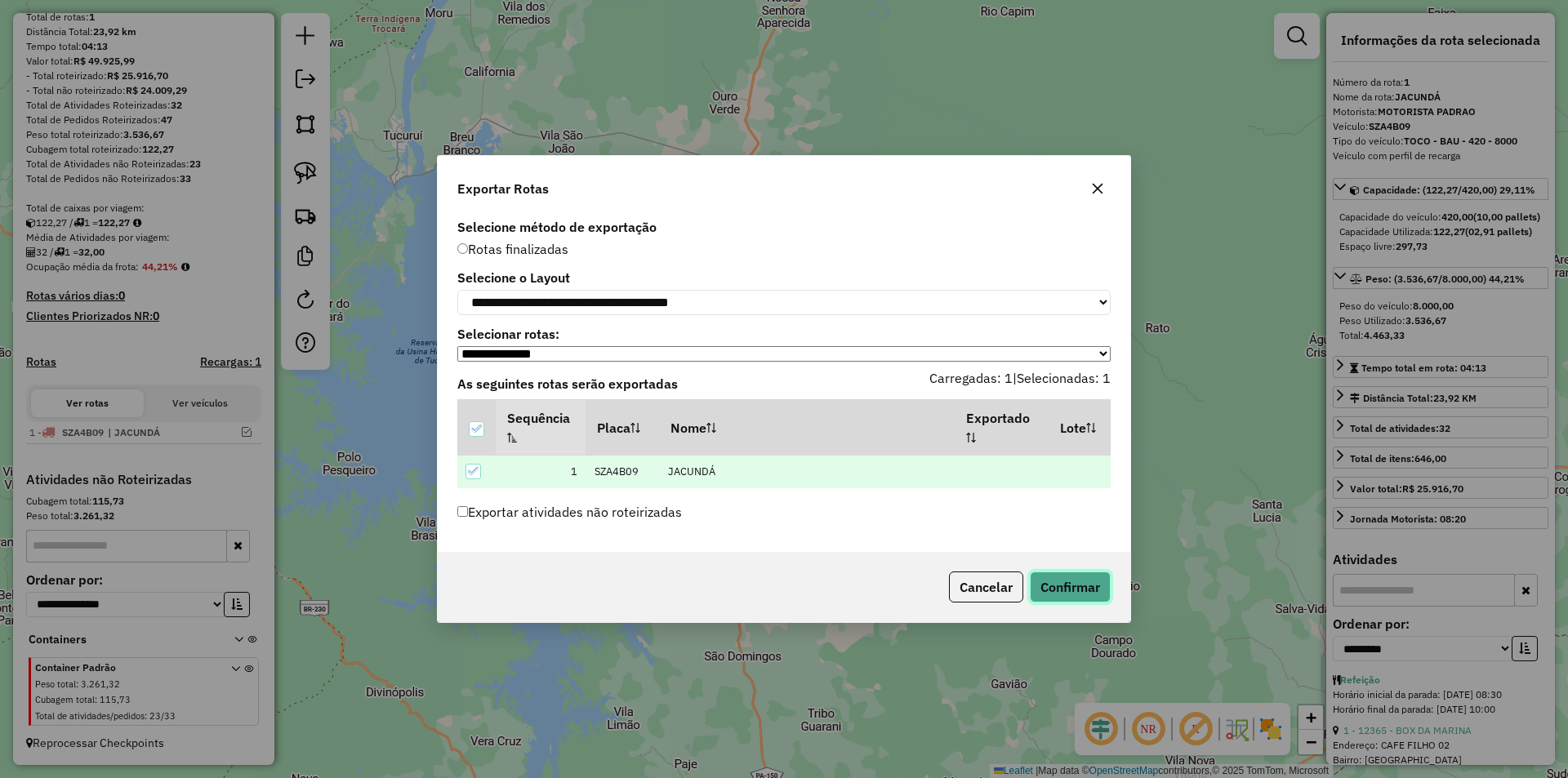
click at [1072, 590] on button "Confirmar" at bounding box center [1070, 587] width 81 height 31
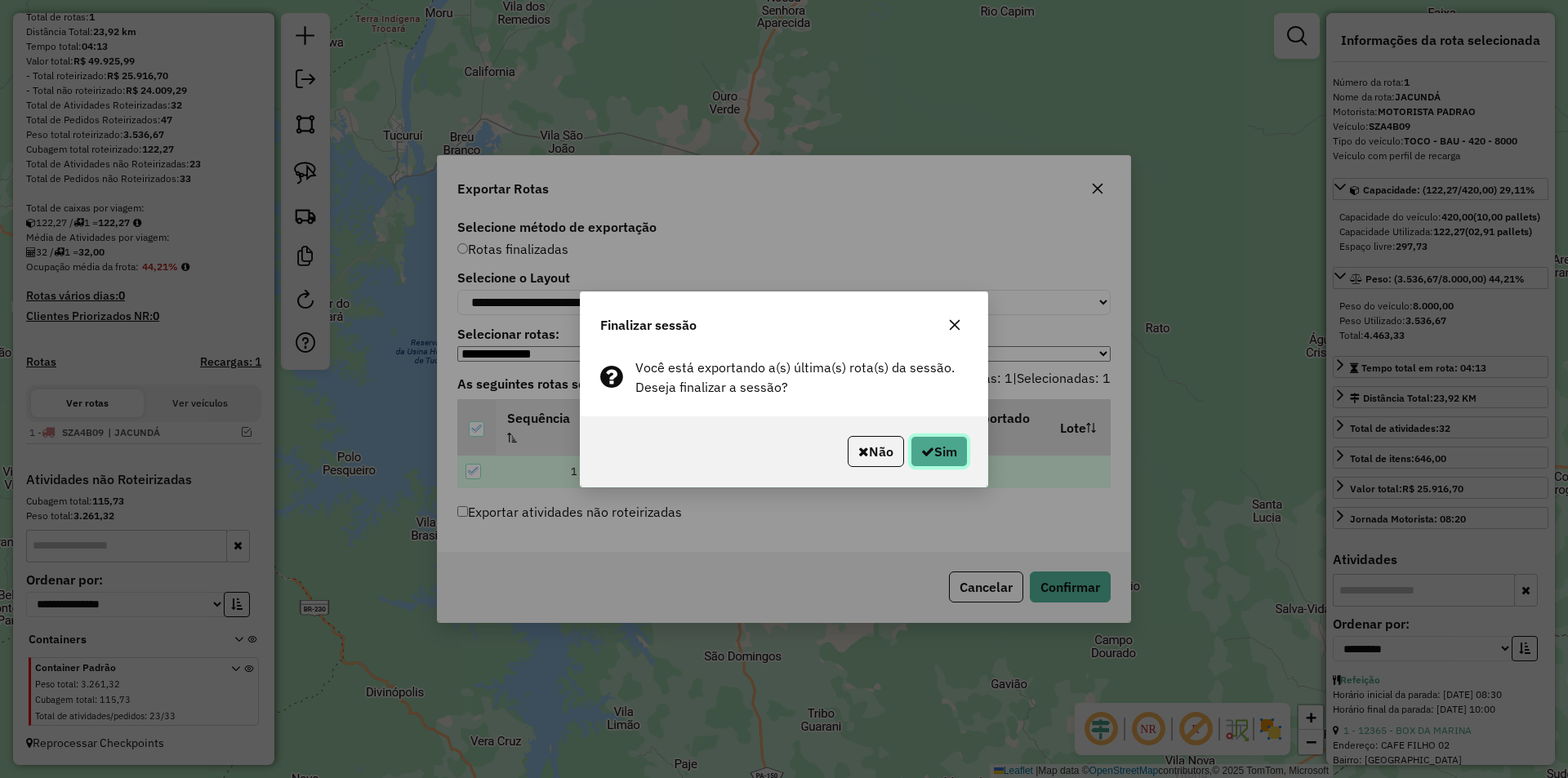
click at [947, 456] on button "Sim" at bounding box center [939, 451] width 57 height 31
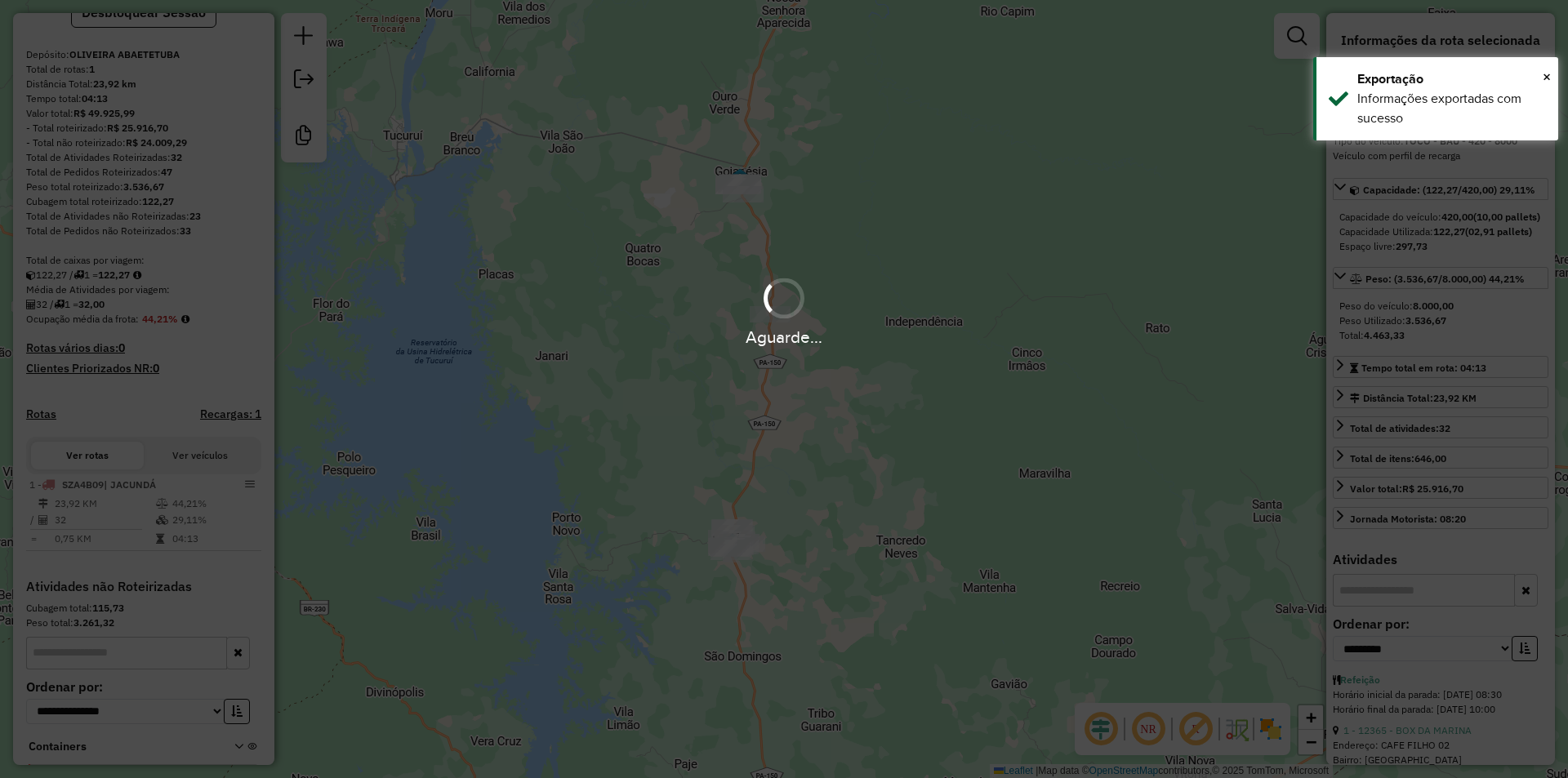
scroll to position [232, 0]
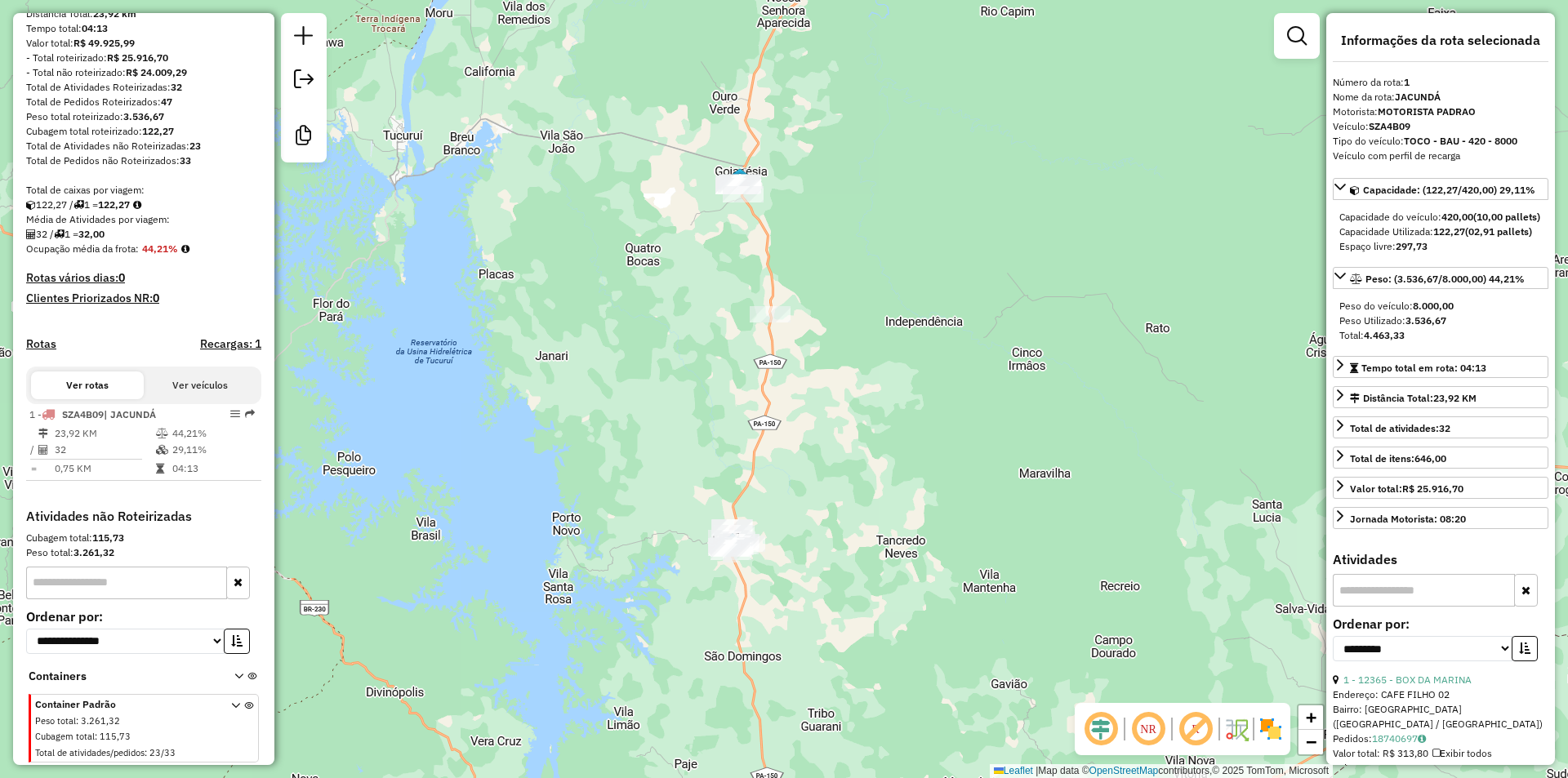
click at [432, 590] on div "Janela de atendimento Grade de atendimento Capacidade Transportadoras Veículos …" at bounding box center [784, 389] width 1568 height 778
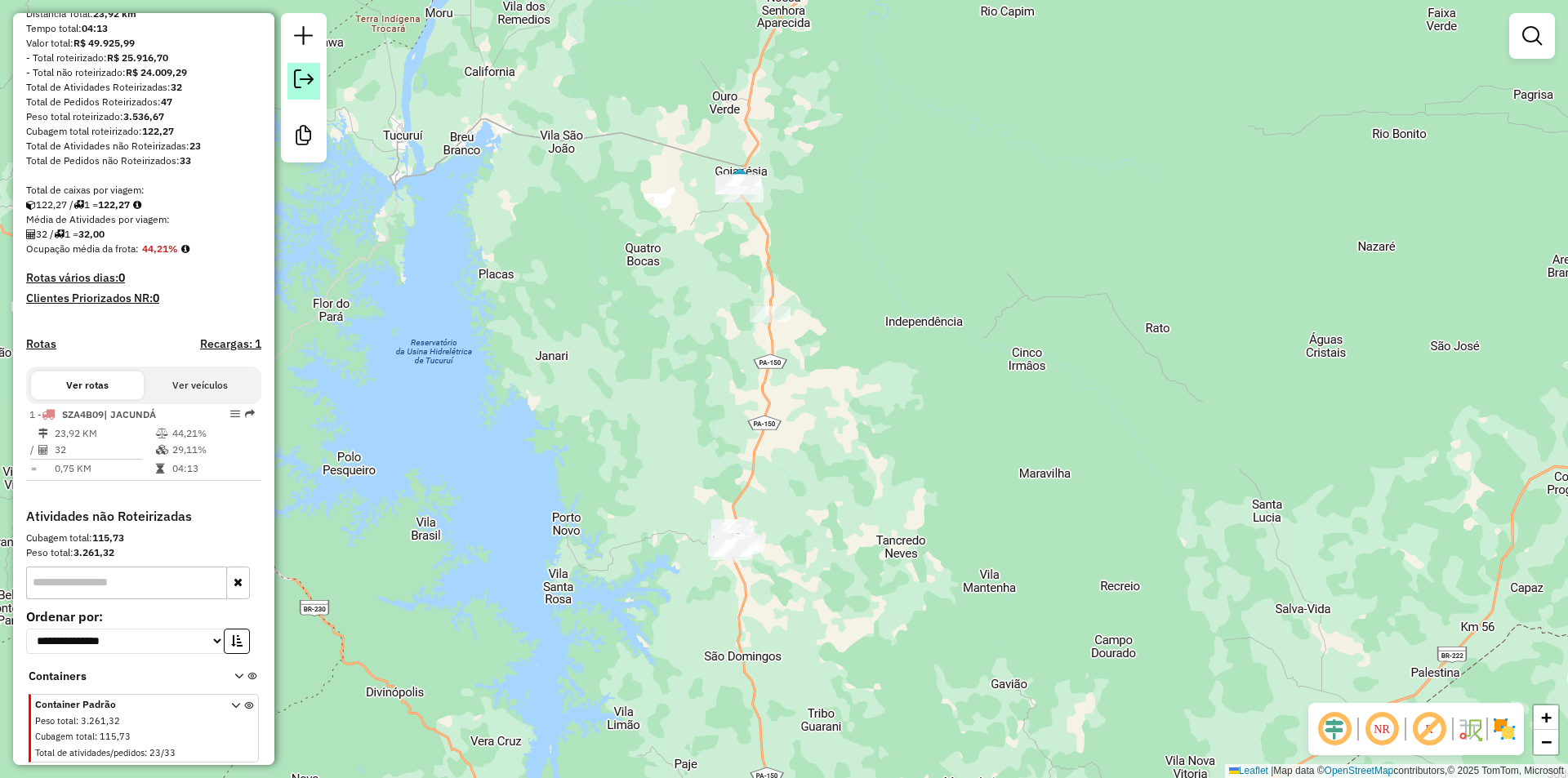
click at [295, 77] on em at bounding box center [304, 79] width 20 height 20
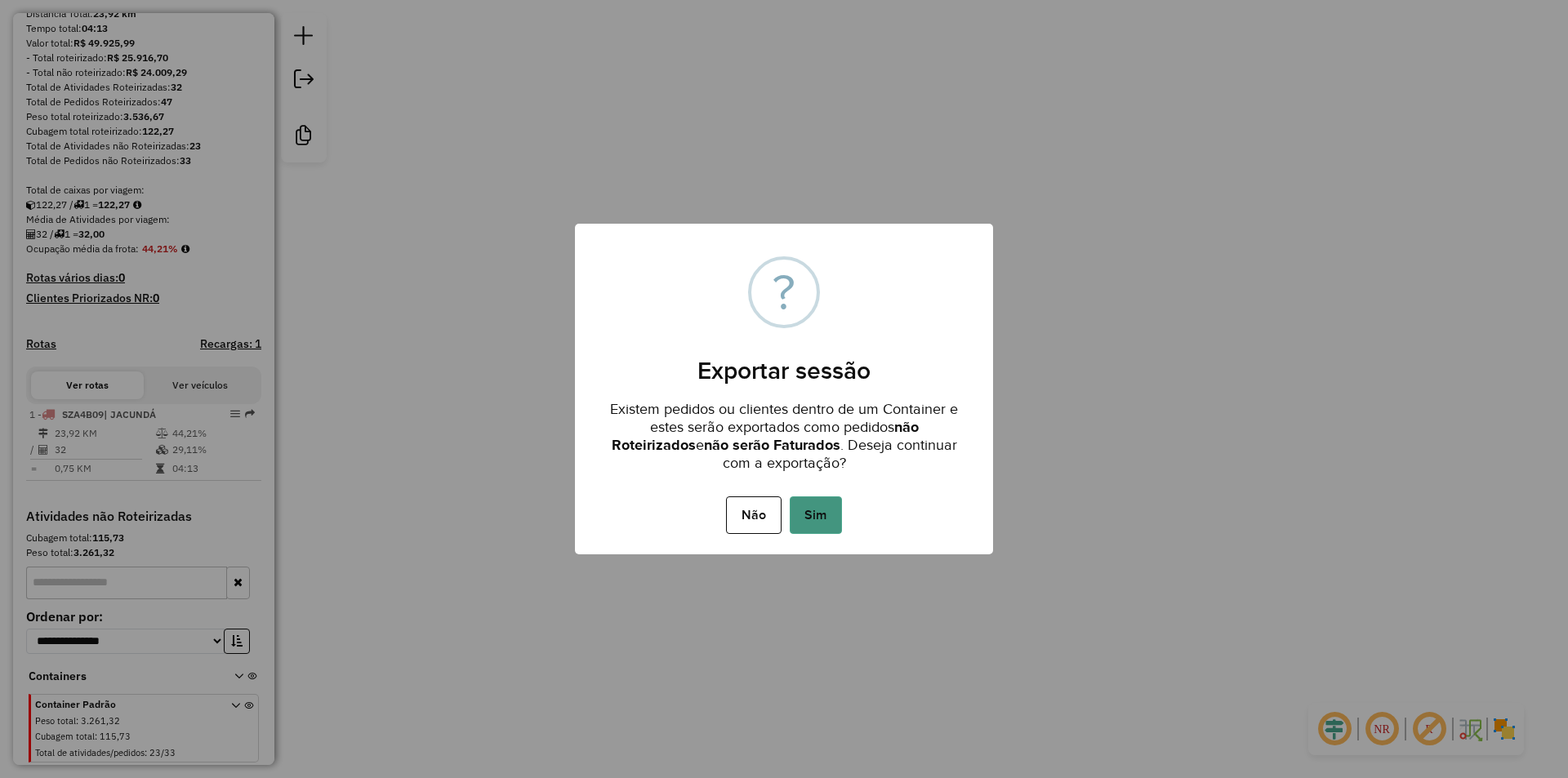
click at [812, 523] on button "Sim" at bounding box center [815, 514] width 52 height 37
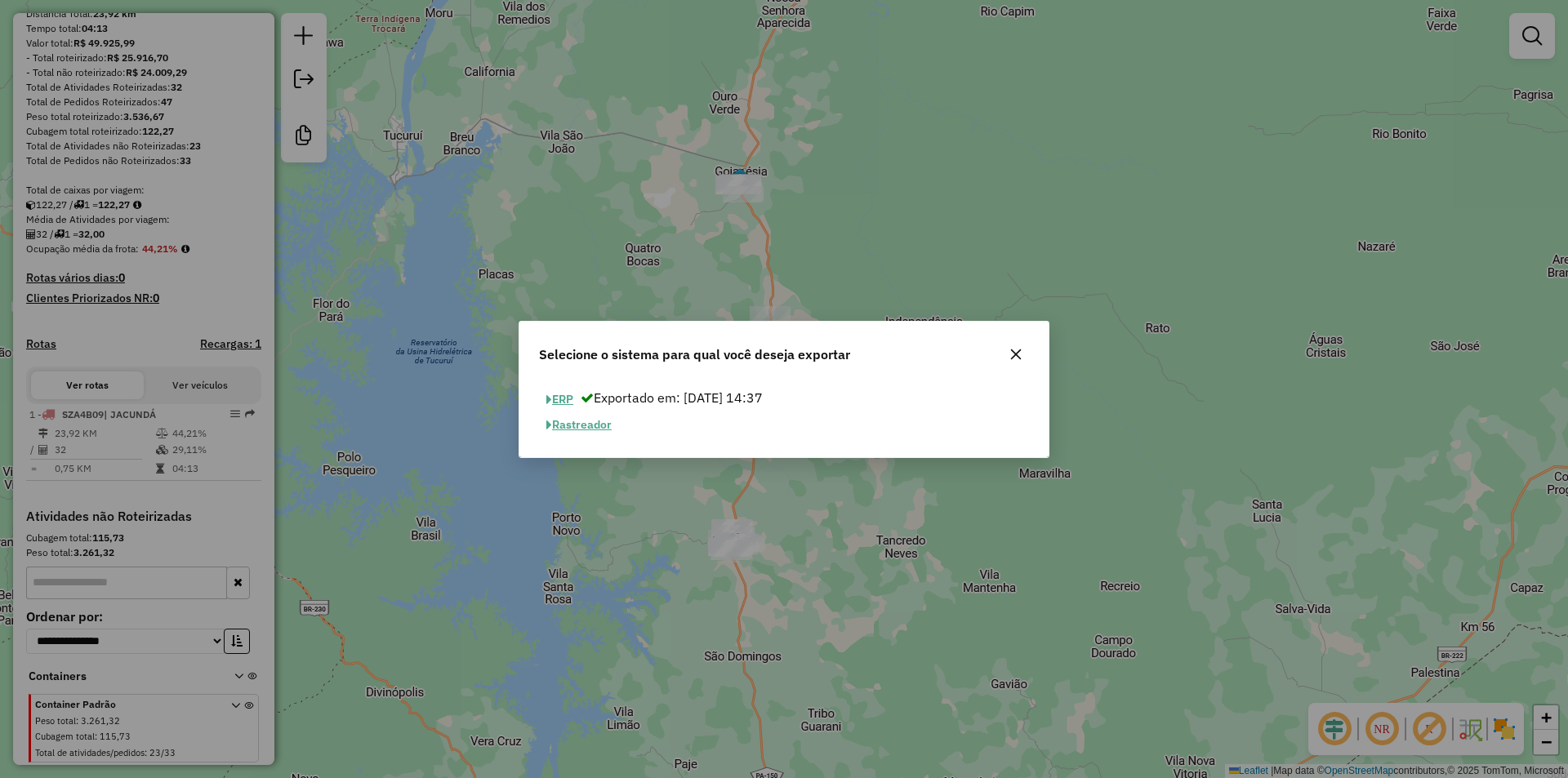
click at [569, 399] on button "ERP" at bounding box center [560, 399] width 42 height 26
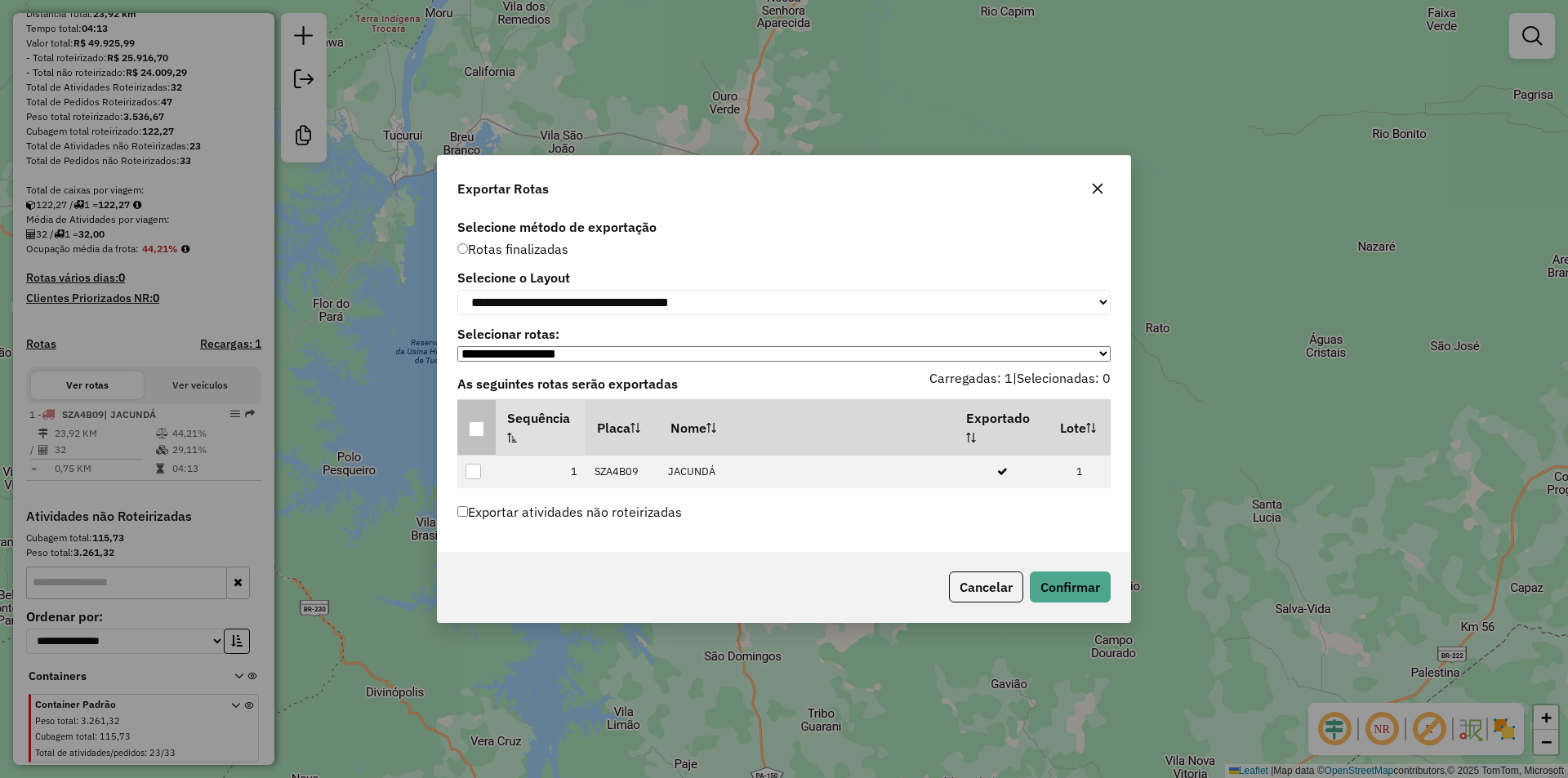
click at [477, 434] on div at bounding box center [476, 429] width 15 height 15
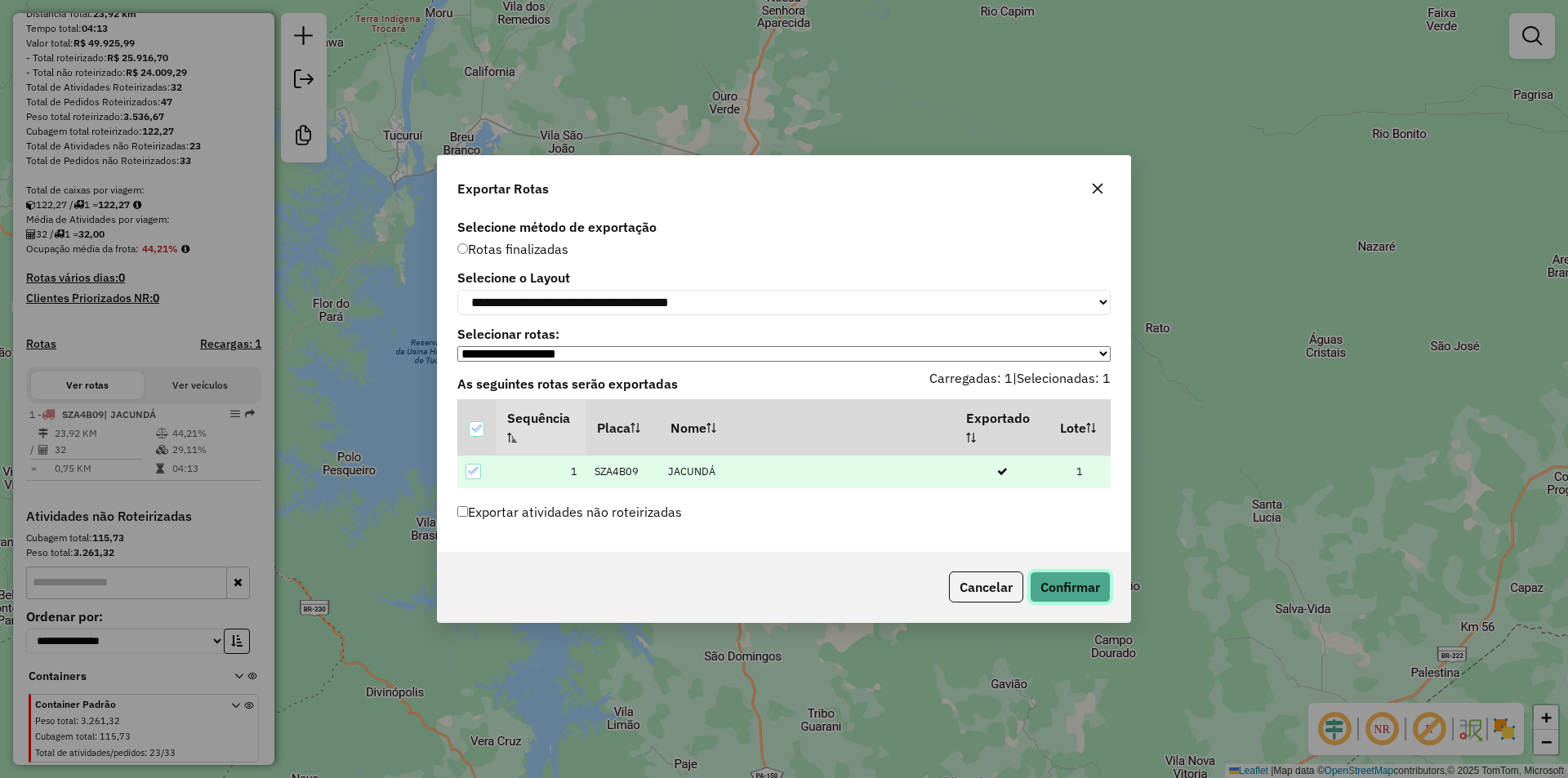
click at [1058, 592] on button "Confirmar" at bounding box center [1070, 587] width 81 height 31
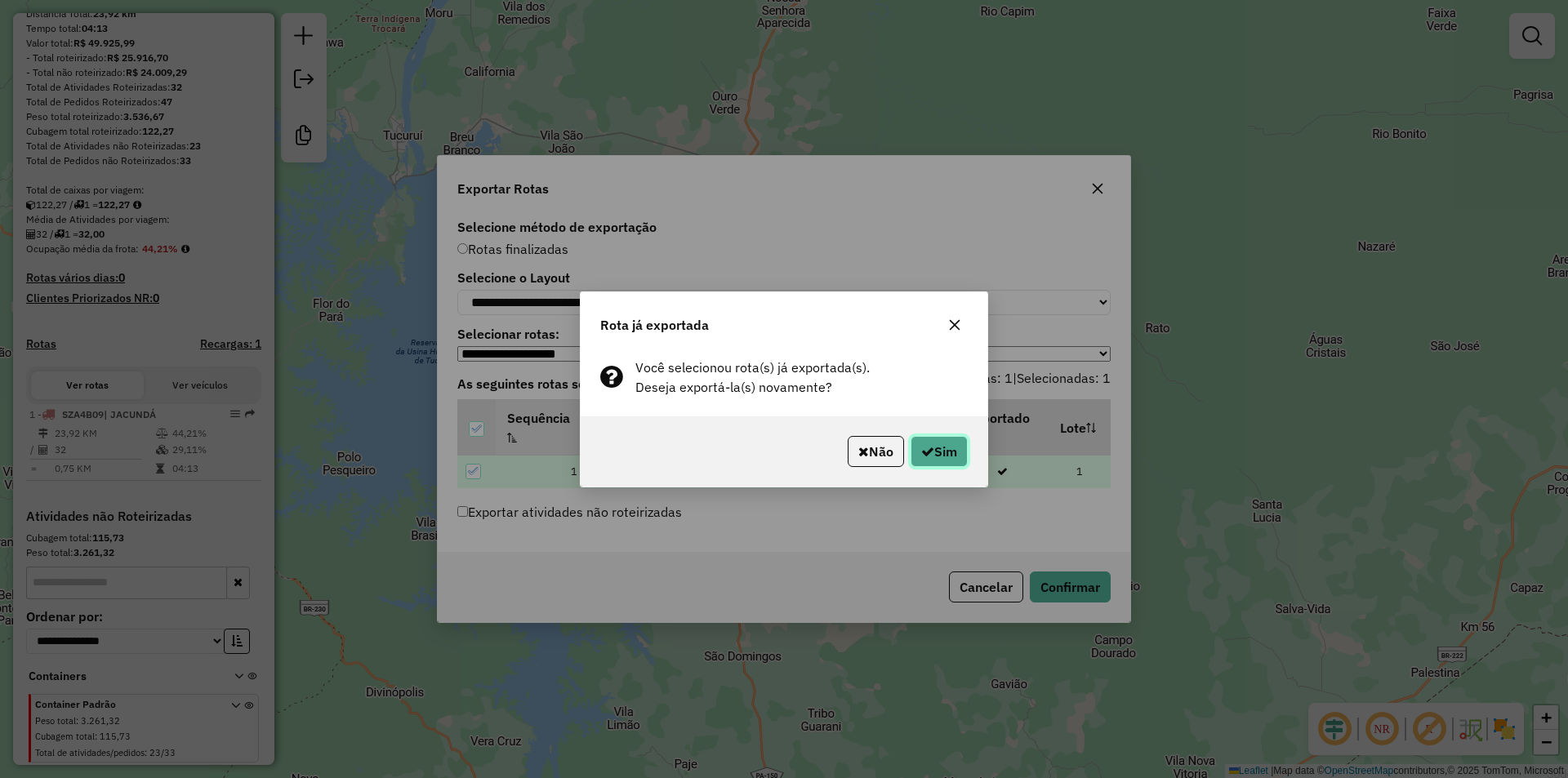
click at [948, 461] on button "Sim" at bounding box center [939, 451] width 57 height 31
